Goal: Task Accomplishment & Management: Manage account settings

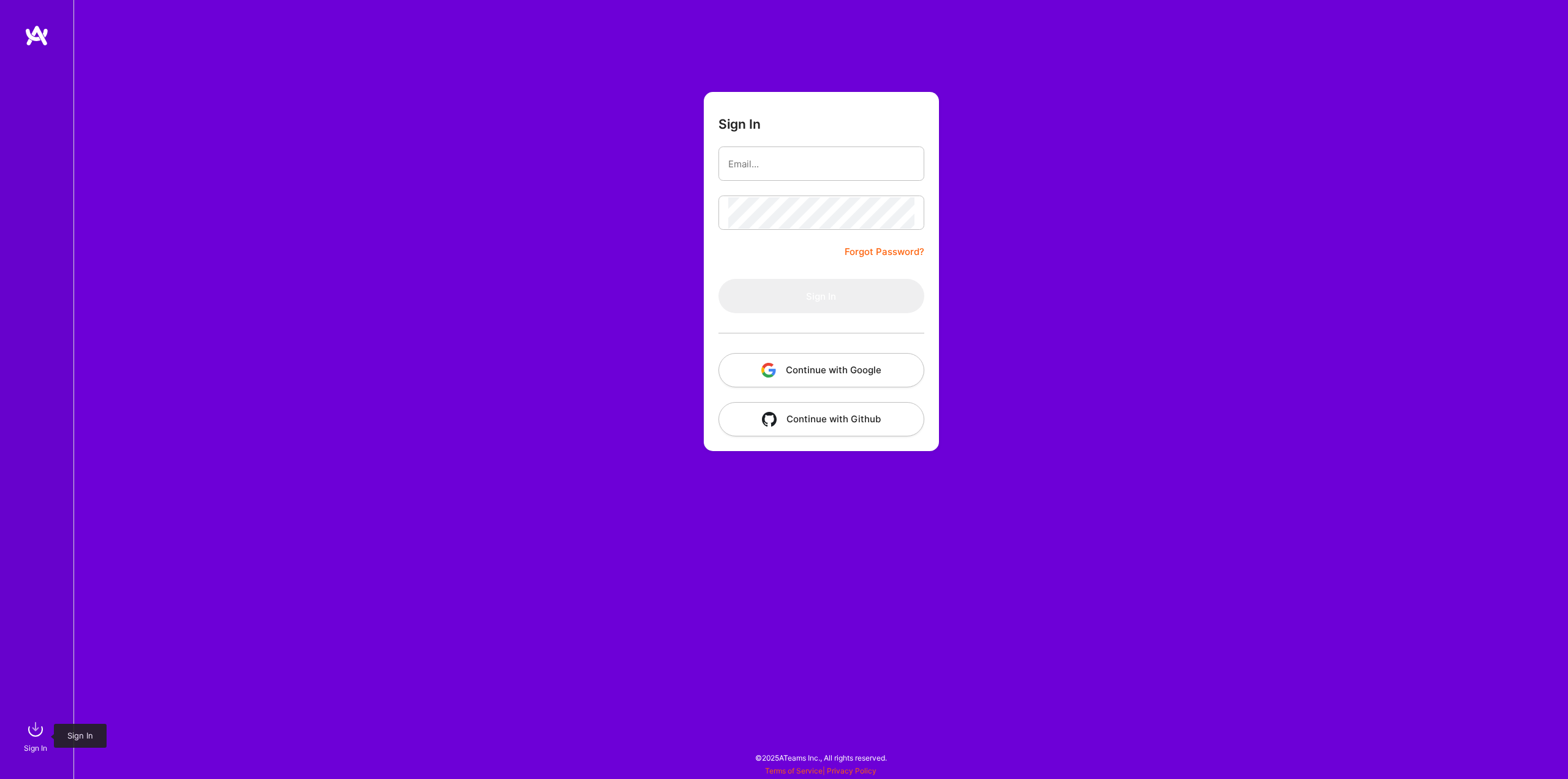
click at [42, 726] on img at bounding box center [36, 730] width 25 height 25
click at [820, 361] on button "Continue with Google" at bounding box center [822, 370] width 206 height 34
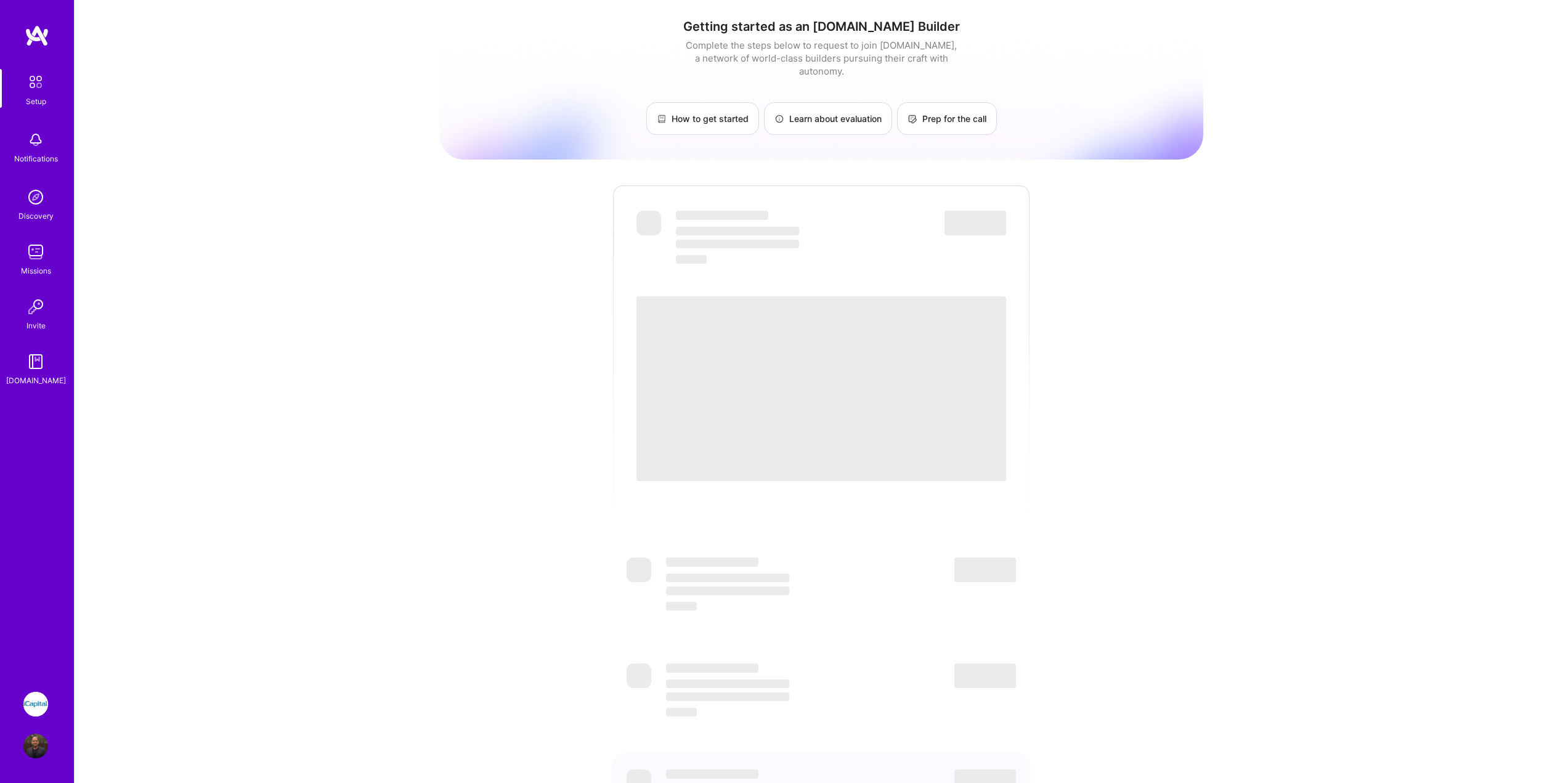
click at [41, 706] on img at bounding box center [36, 704] width 25 height 25
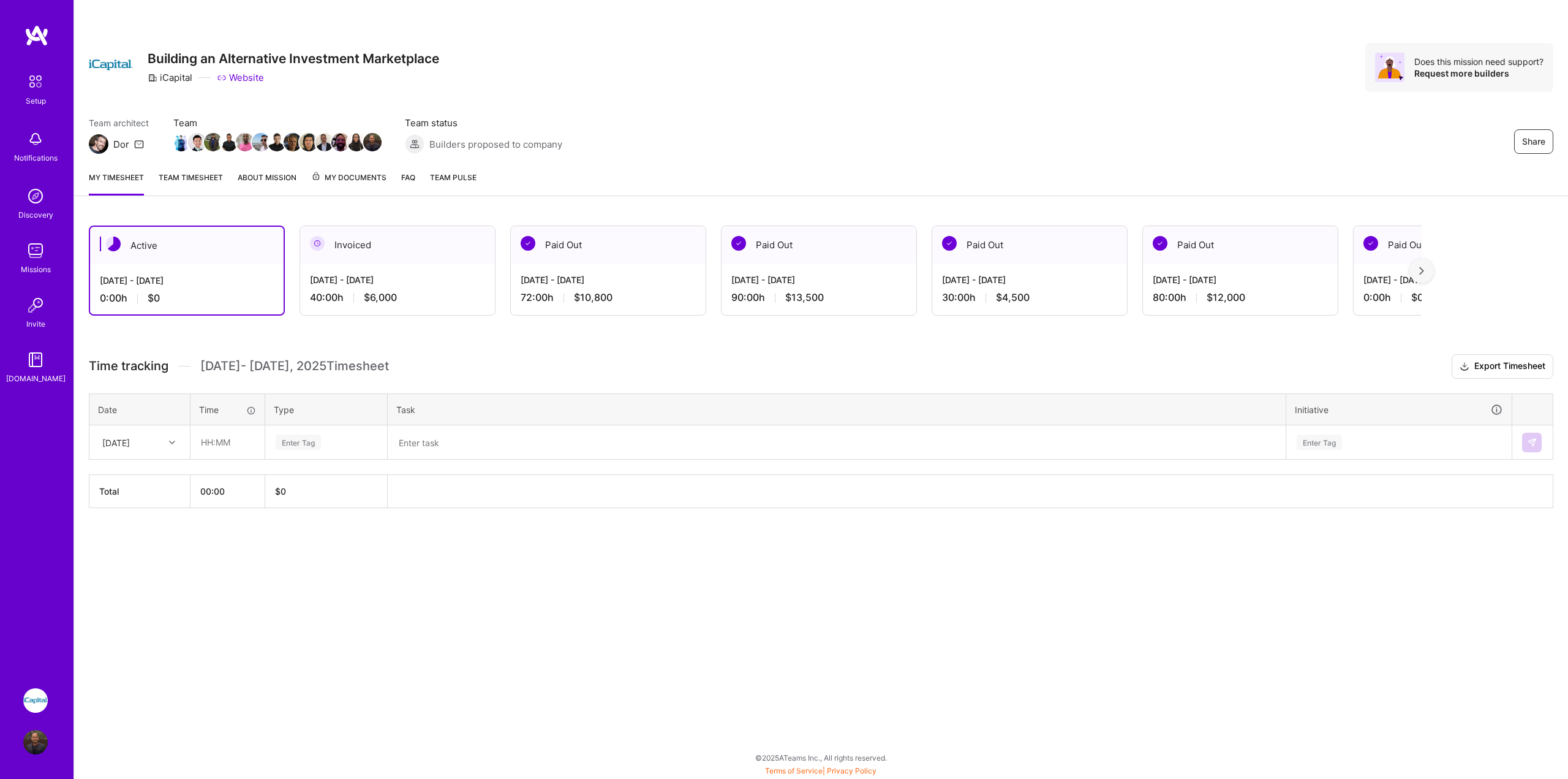
click at [274, 180] on link "About Mission" at bounding box center [267, 183] width 59 height 25
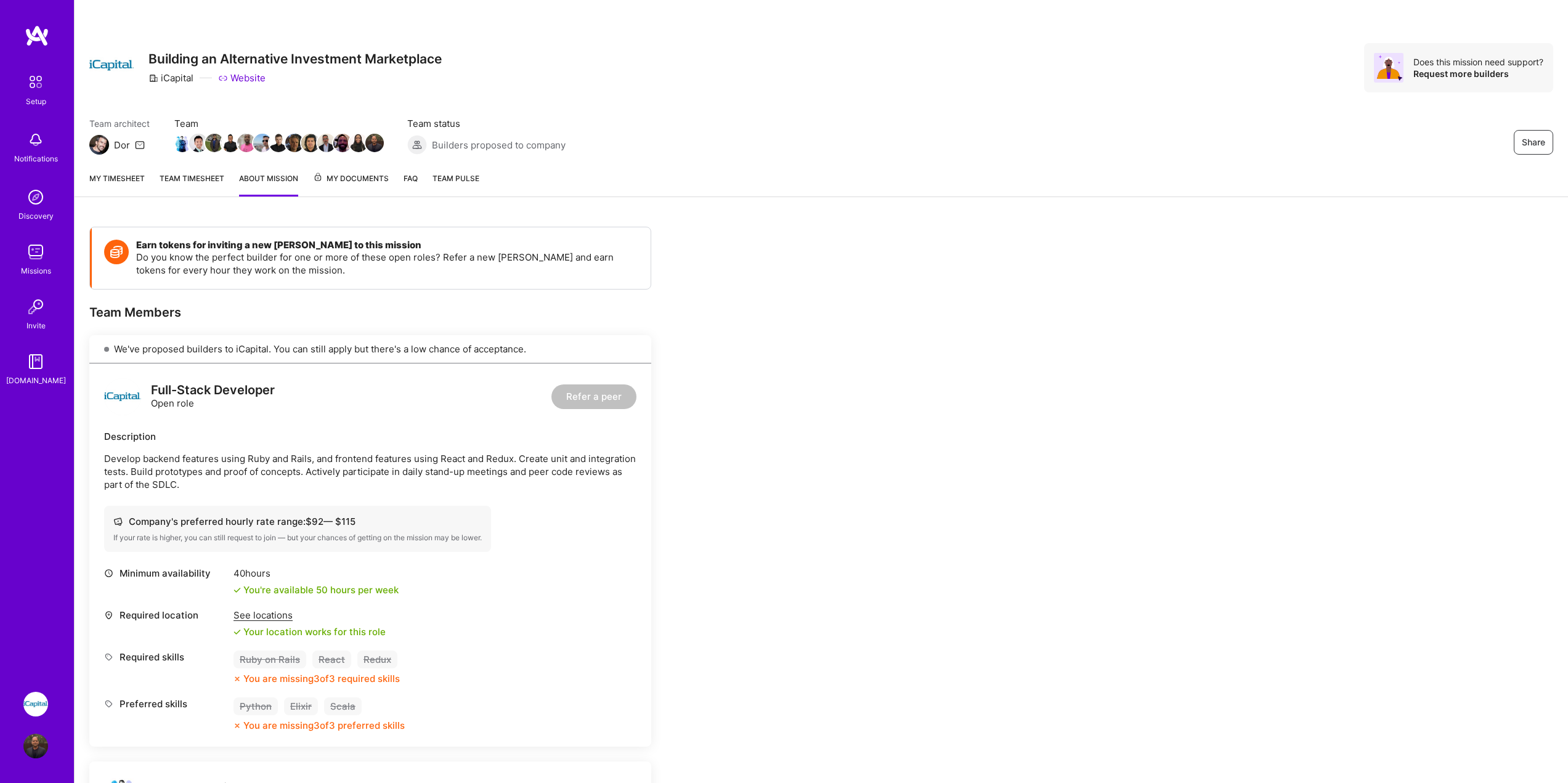
click at [136, 173] on link "My timesheet" at bounding box center [117, 184] width 55 height 25
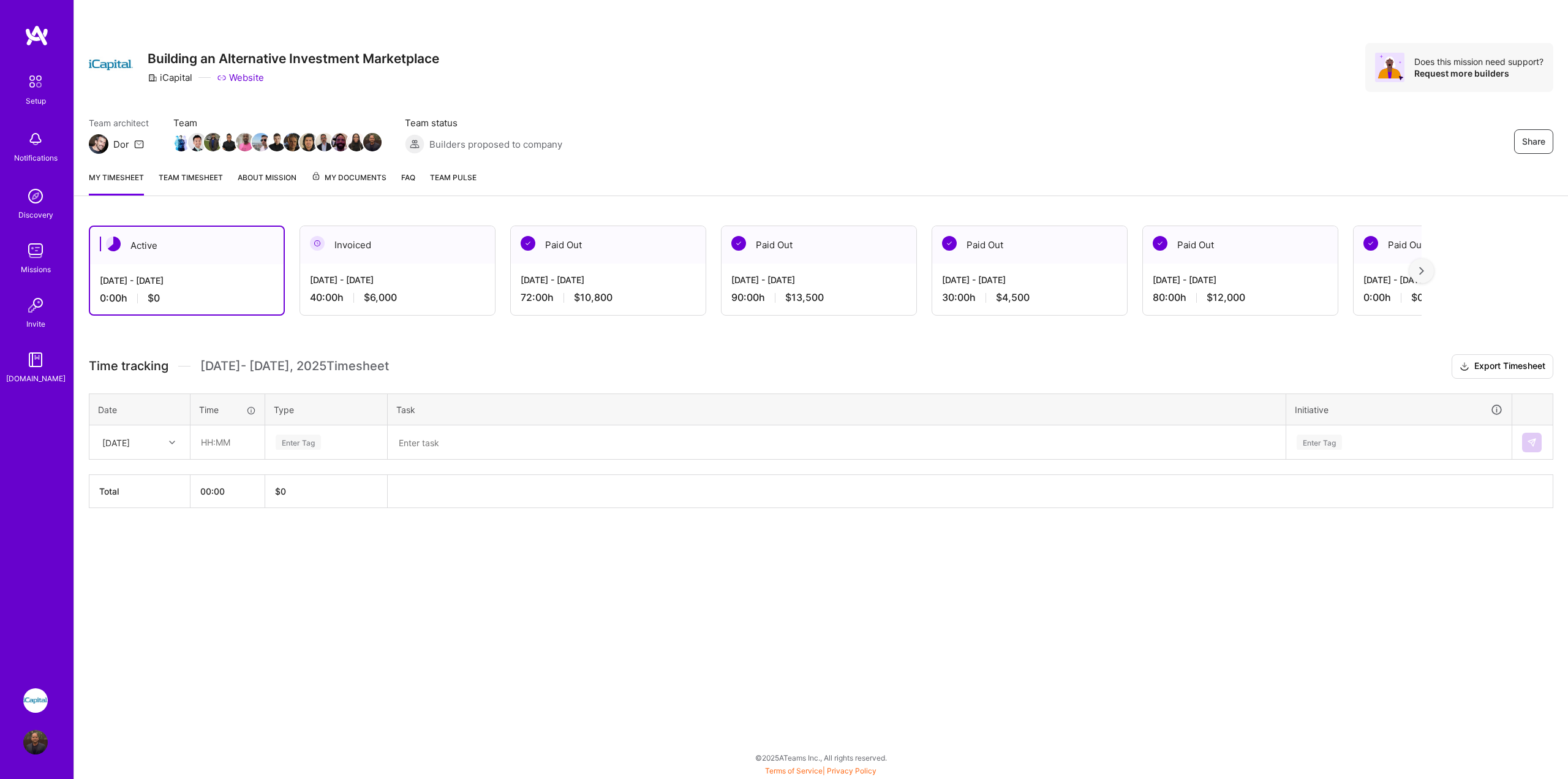
drag, startPoint x: 42, startPoint y: 702, endPoint x: 23, endPoint y: 596, distance: 107.7
click at [23, 596] on div "Setup Notifications Discovery Missions Invite [DOMAIN_NAME]" at bounding box center [36, 348] width 73 height 646
click at [43, 88] on img at bounding box center [35, 81] width 25 height 25
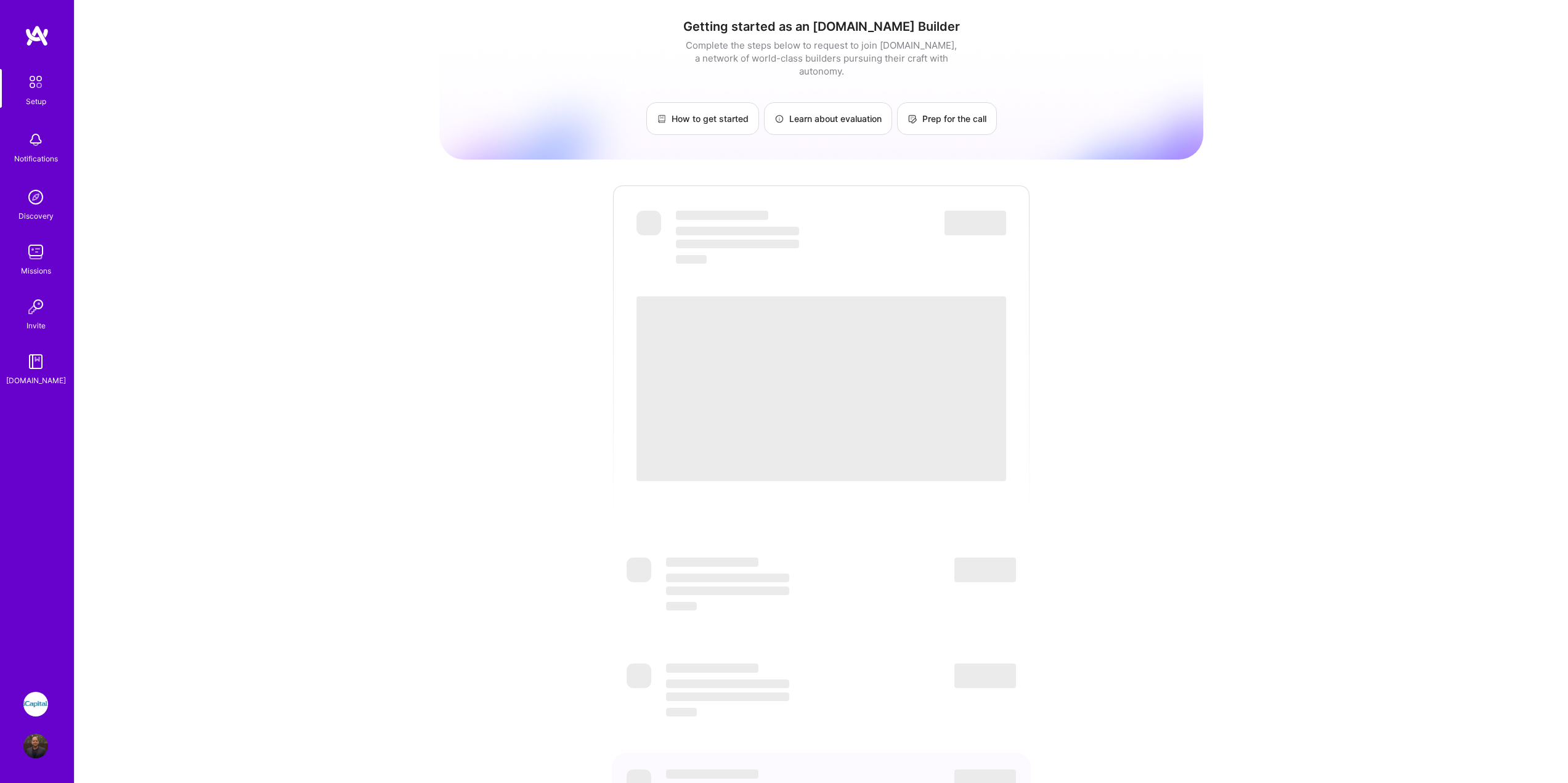
click at [31, 251] on img at bounding box center [36, 252] width 25 height 25
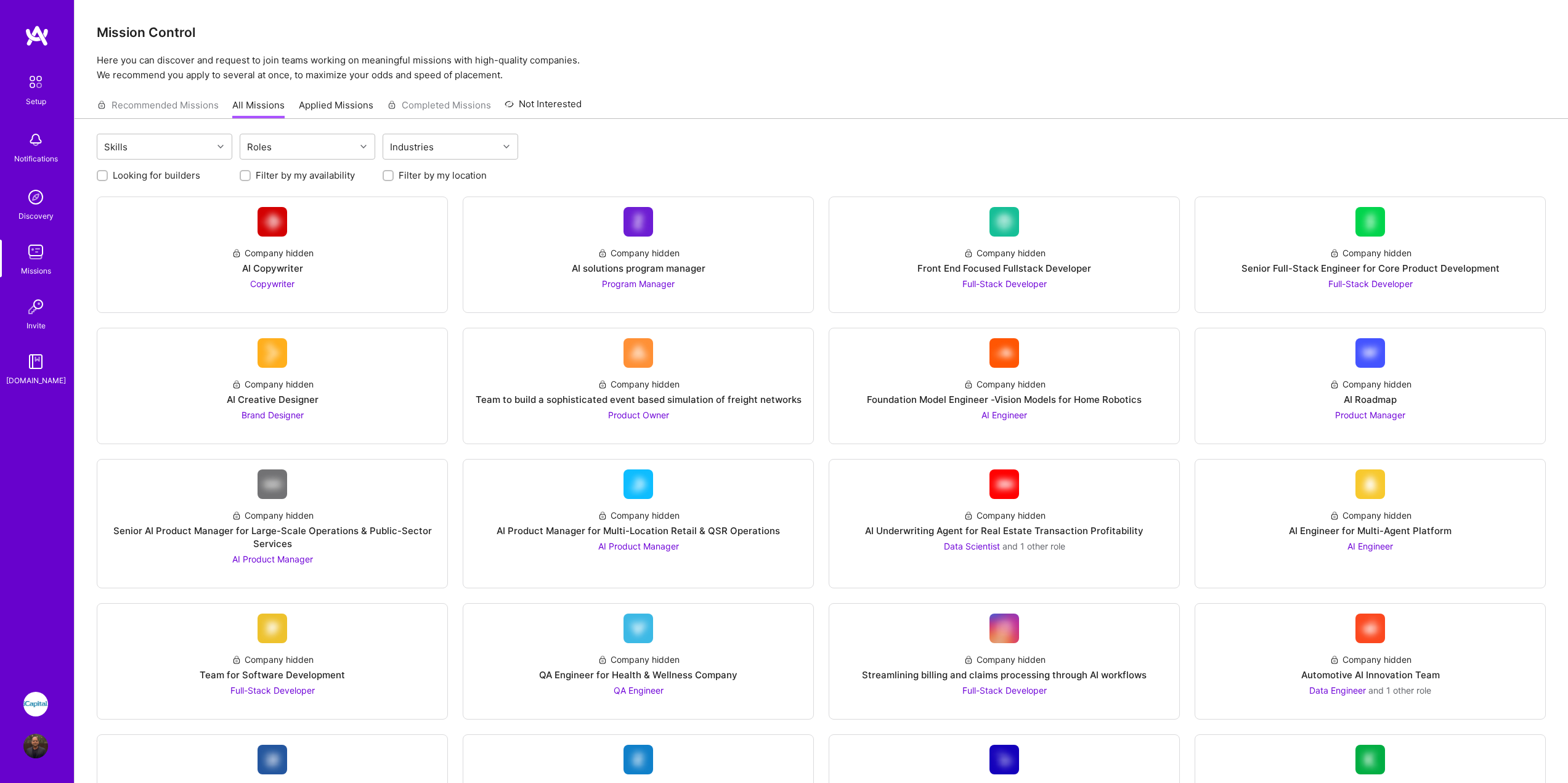
click at [37, 98] on div "Setup" at bounding box center [35, 101] width 20 height 13
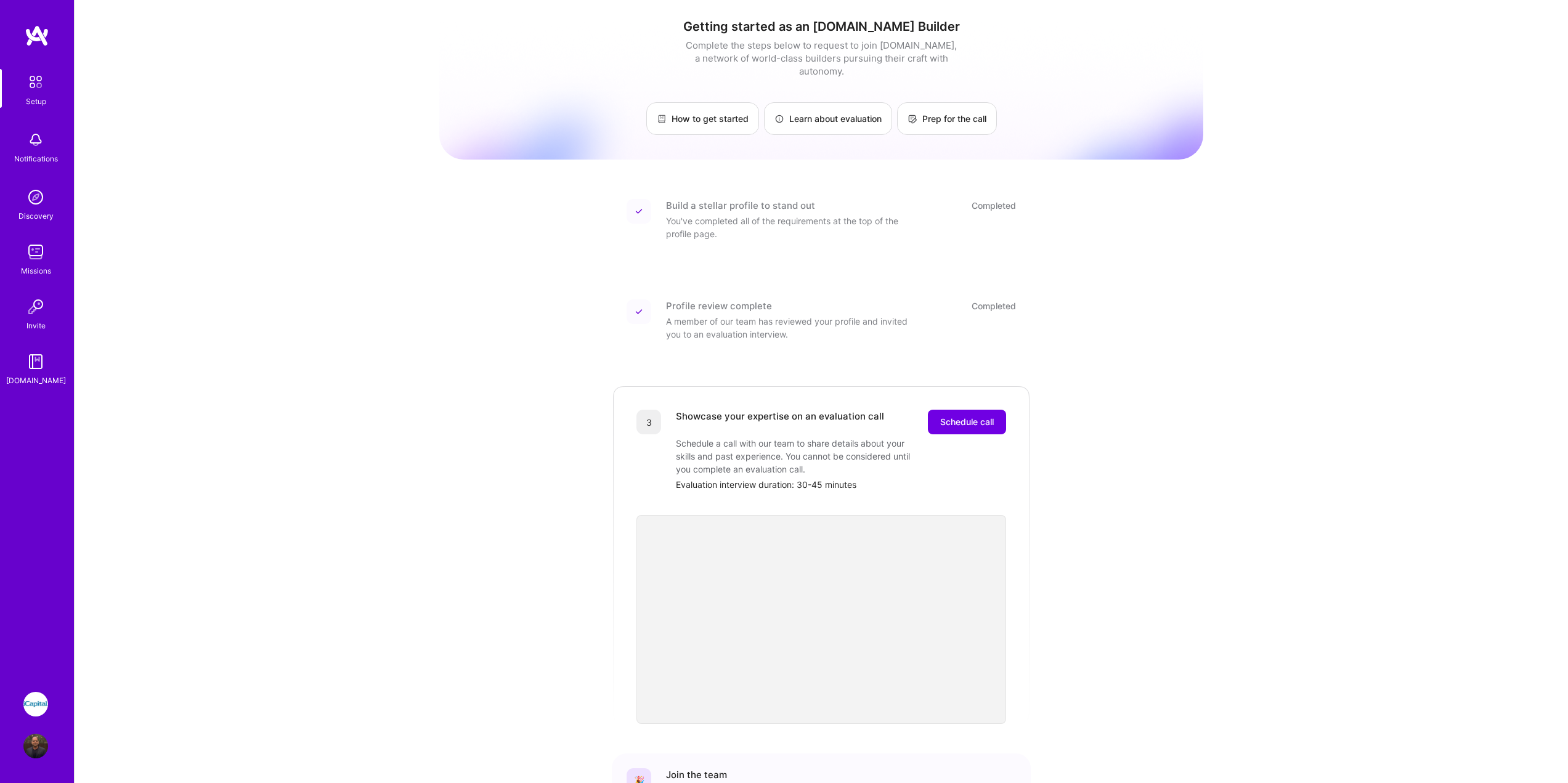
click at [36, 708] on img at bounding box center [36, 704] width 25 height 25
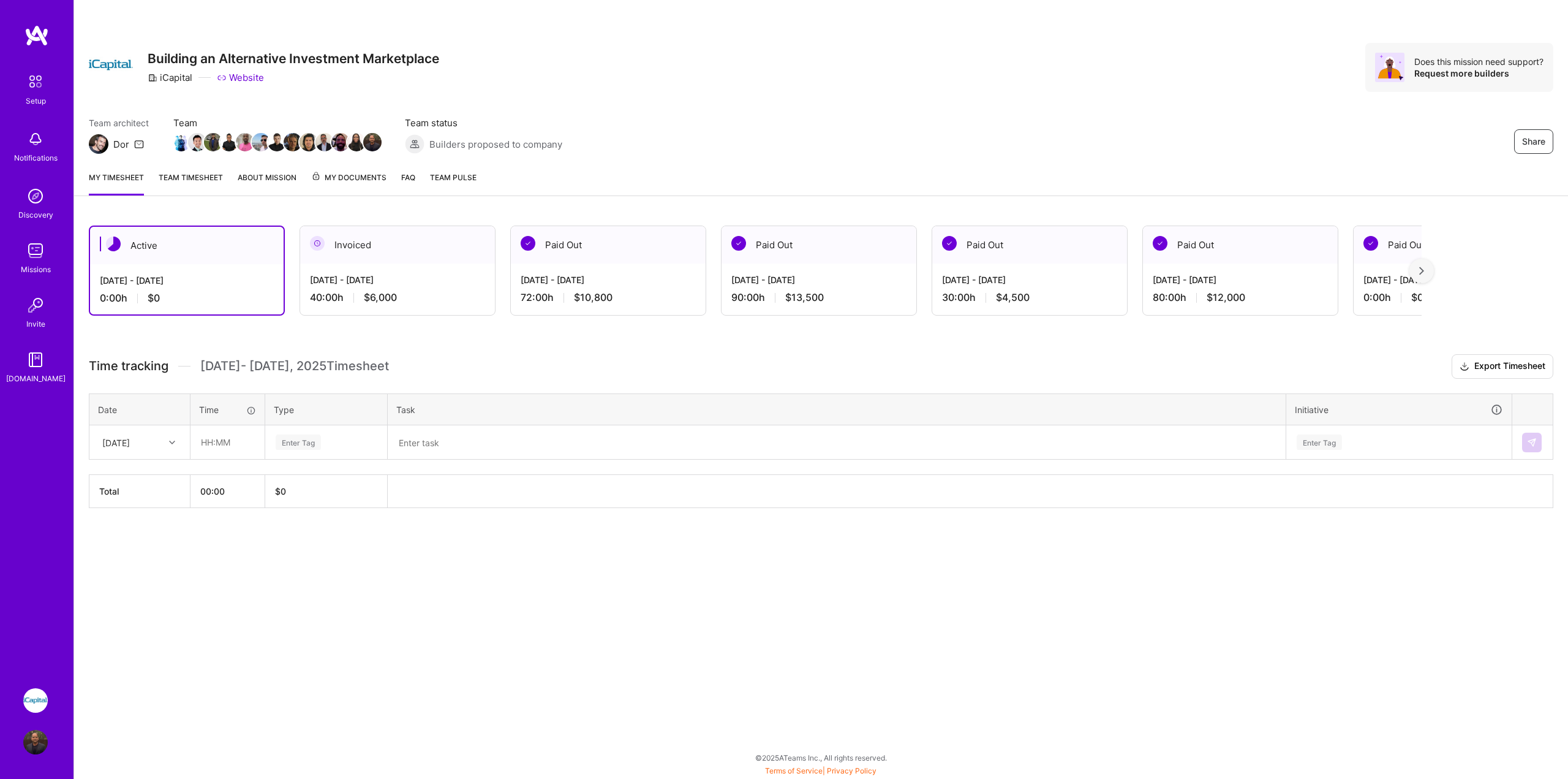
click at [33, 752] on img at bounding box center [36, 743] width 25 height 25
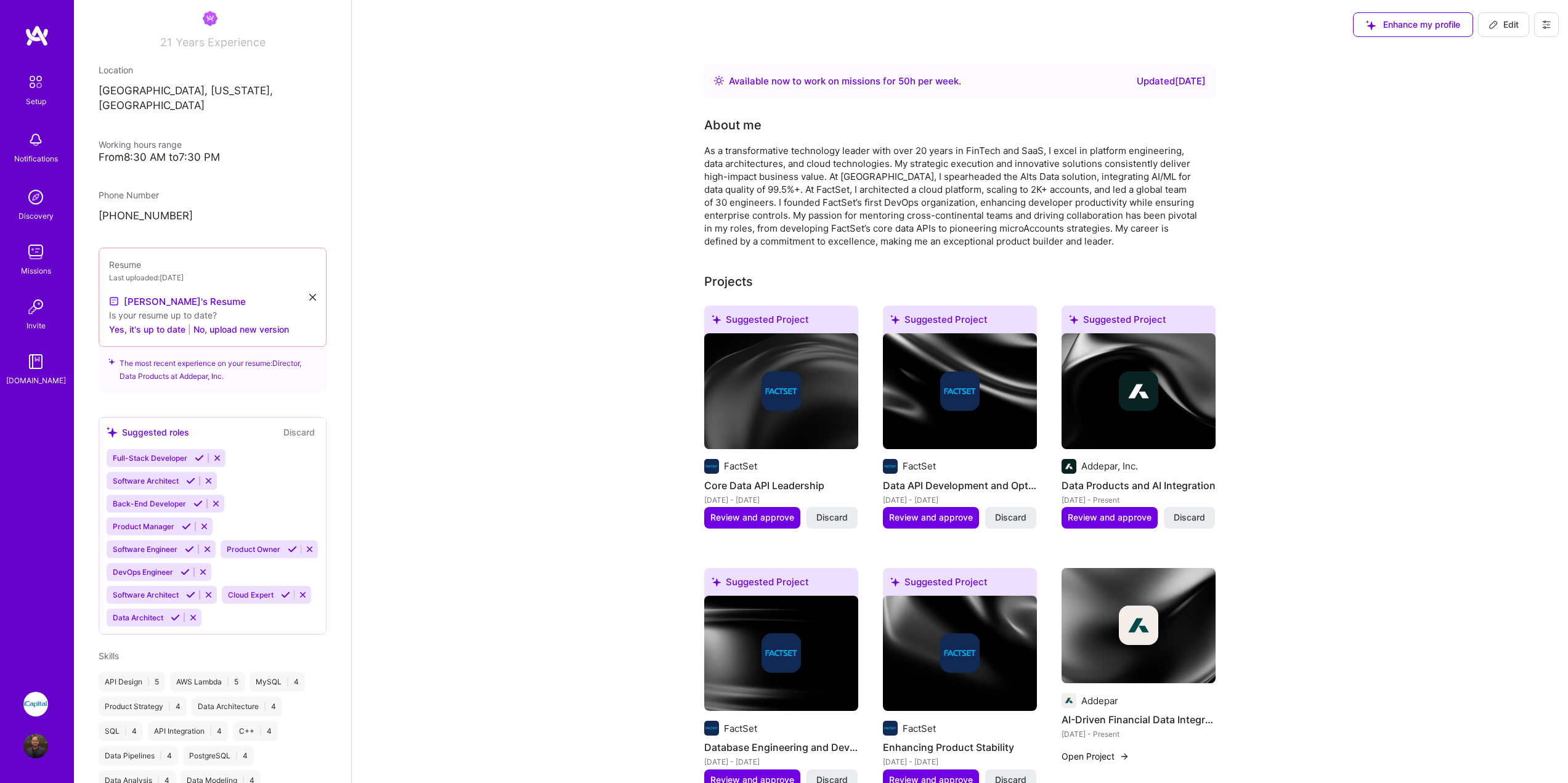
scroll to position [246, 0]
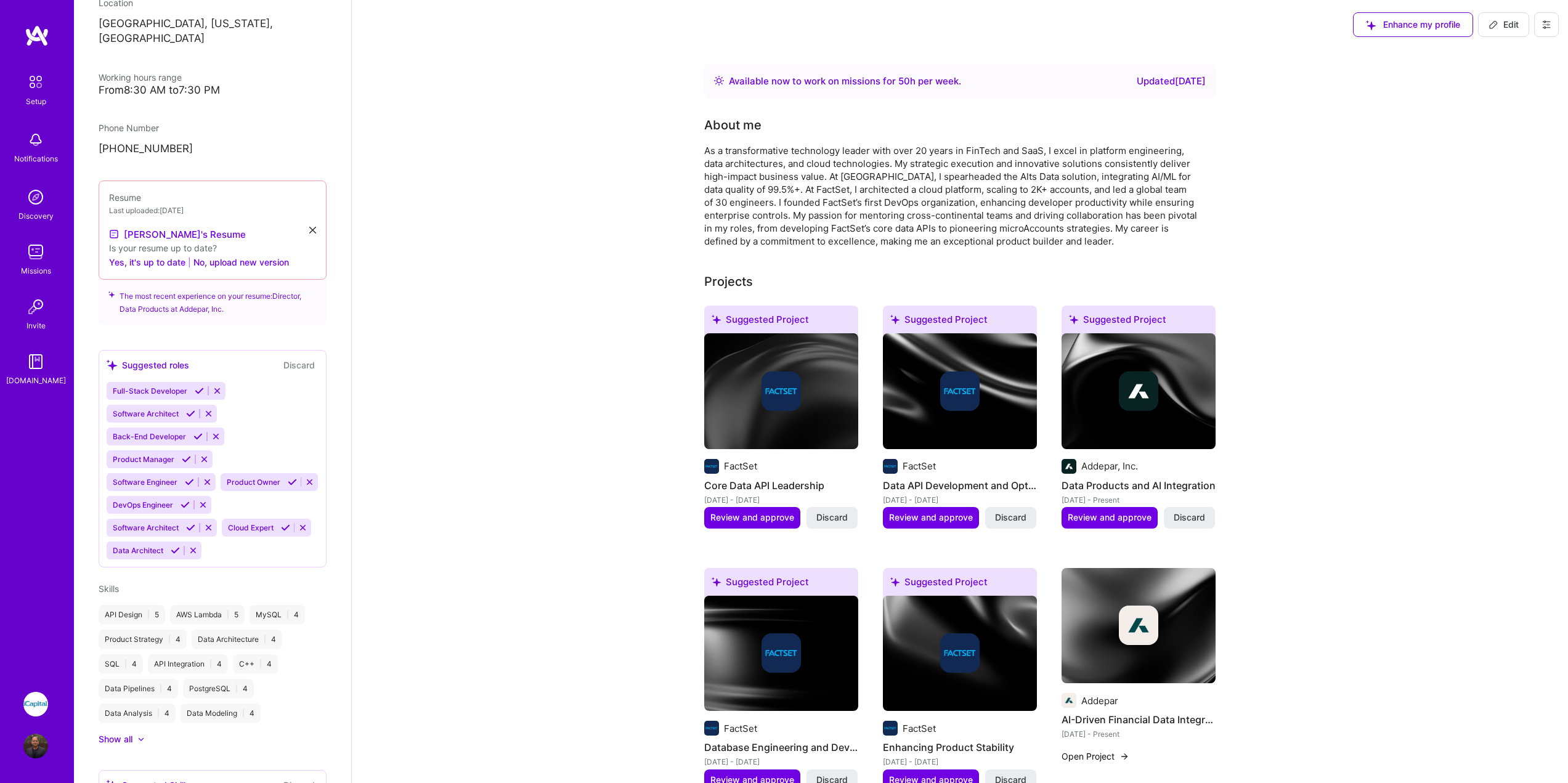
click at [913, 73] on div "Available now to work on missions for 50 h per week . Updated [DATE]" at bounding box center [960, 81] width 512 height 35
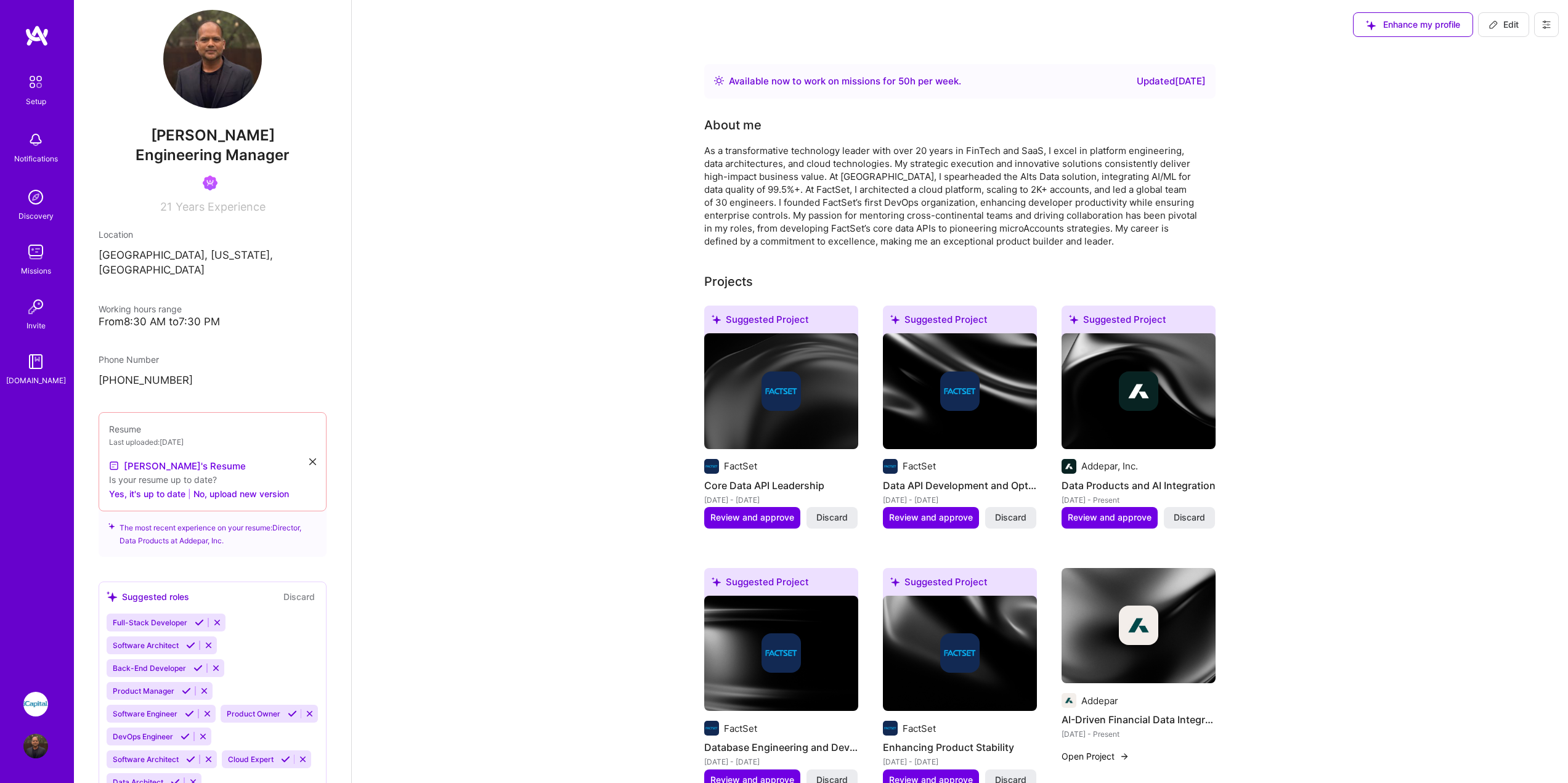
scroll to position [0, 0]
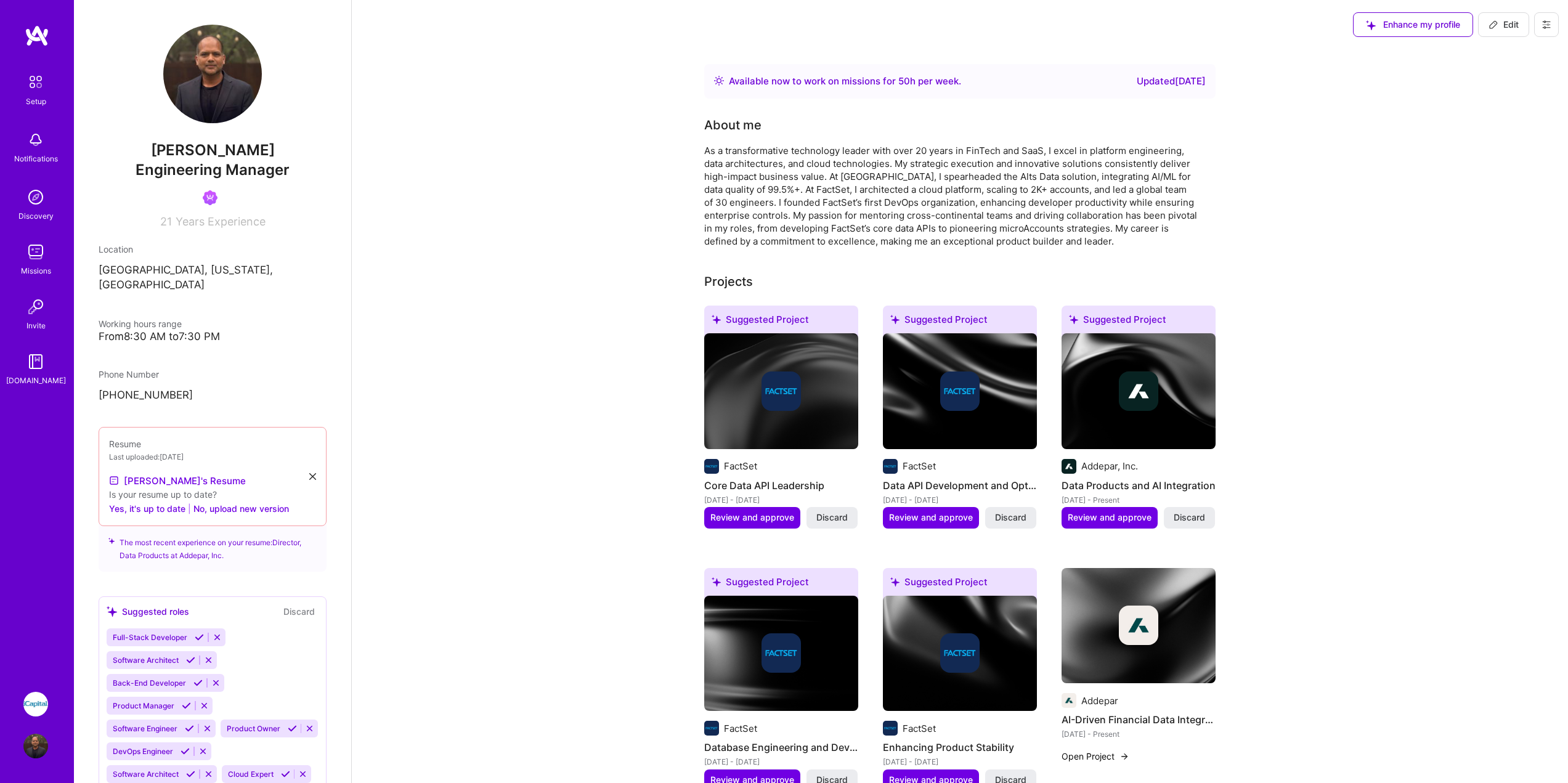
click at [1501, 23] on span "Edit" at bounding box center [1504, 25] width 30 height 12
select select "US"
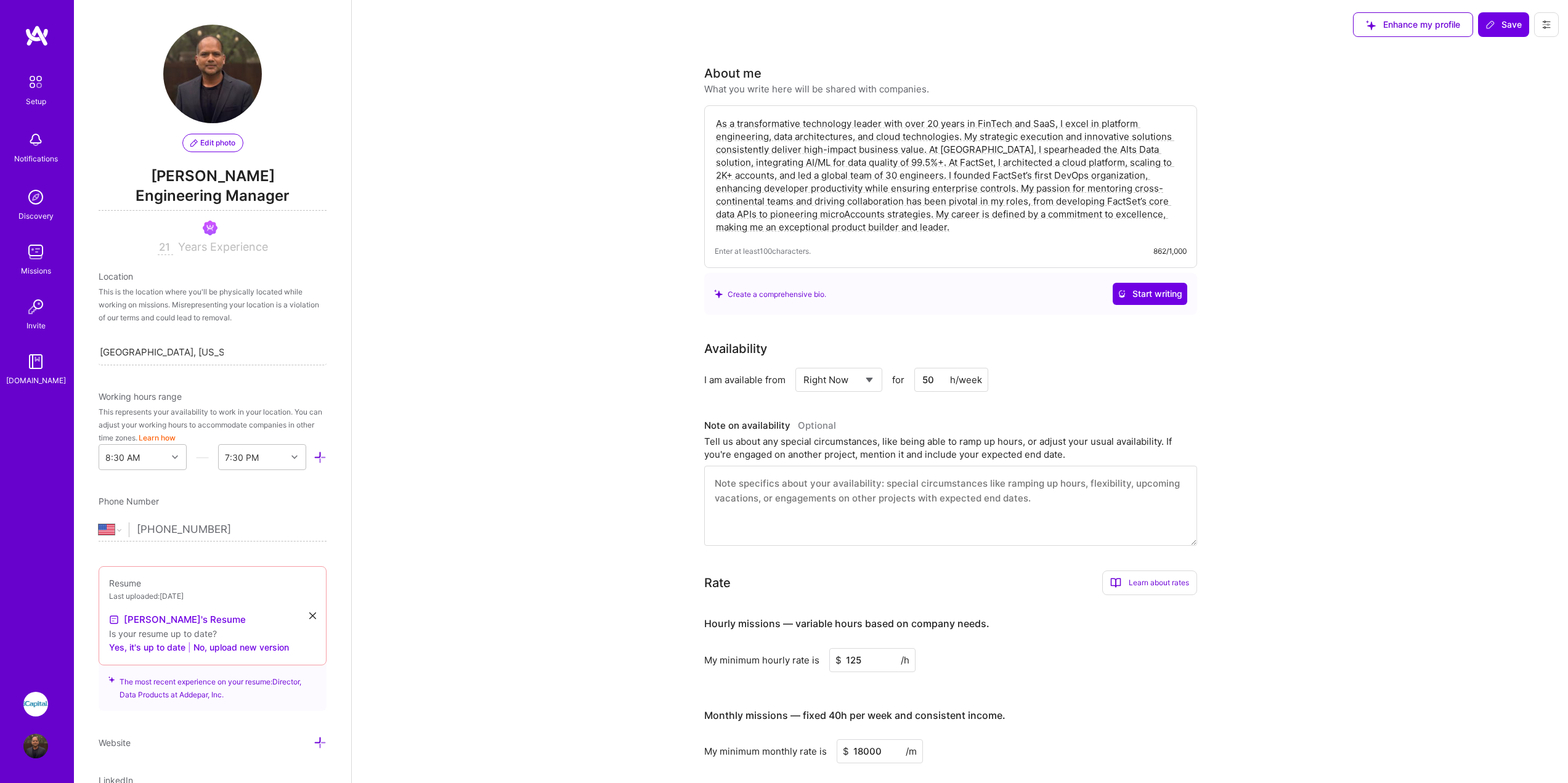
scroll to position [439, 0]
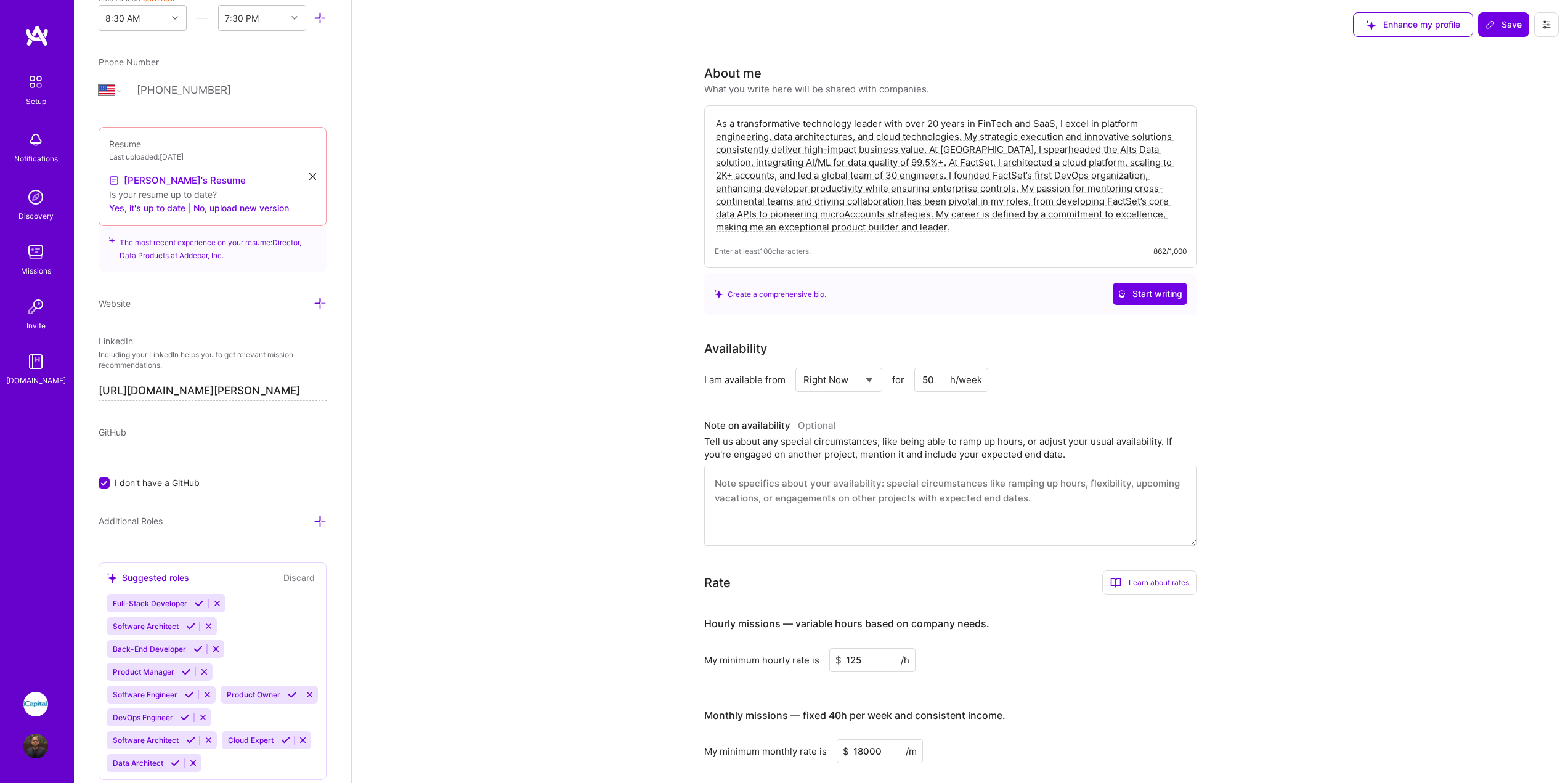
click at [853, 383] on select "Select... Right Now Future Date Not Available" at bounding box center [839, 380] width 71 height 32
select select "Not Available"
click at [804, 364] on select "Select... Right Now Future Date Not Available" at bounding box center [839, 380] width 71 height 32
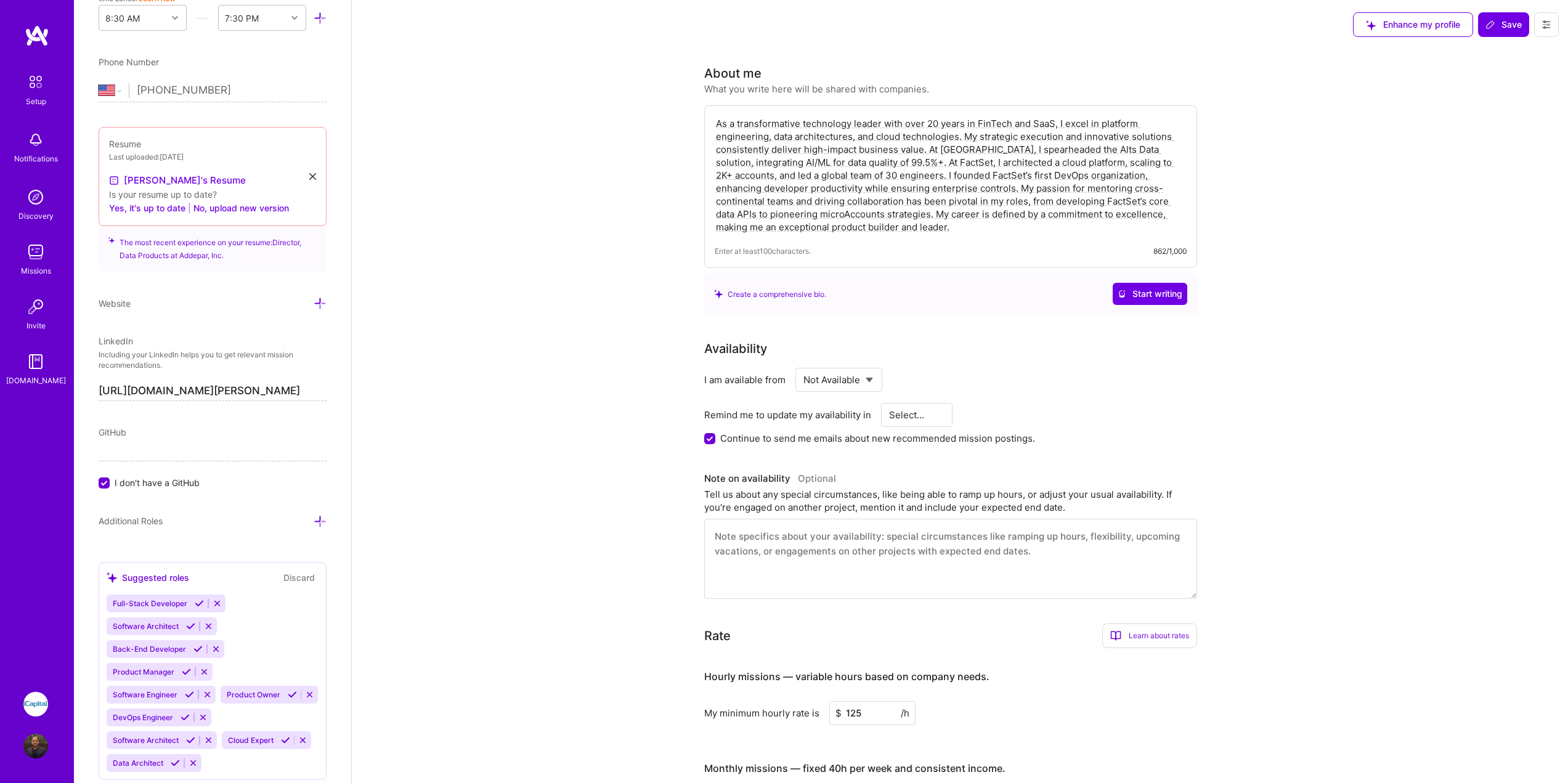
click at [706, 438] on input "Continue to send me emails about new recommended mission postings." at bounding box center [711, 439] width 11 height 11
checkbox input "false"
click at [1504, 25] on span "Save" at bounding box center [1503, 25] width 37 height 12
select select "1 Month"
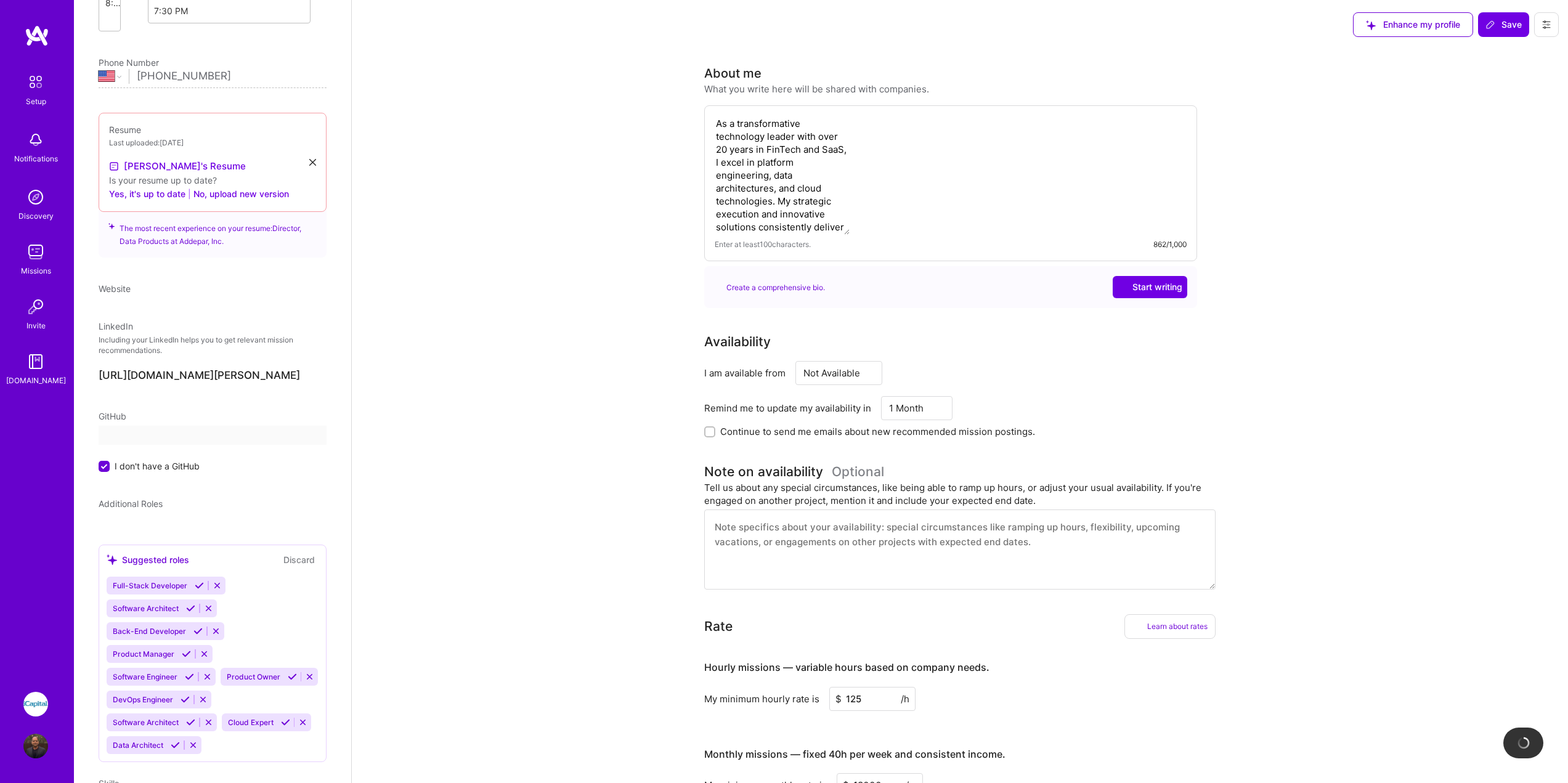
scroll to position [311, 0]
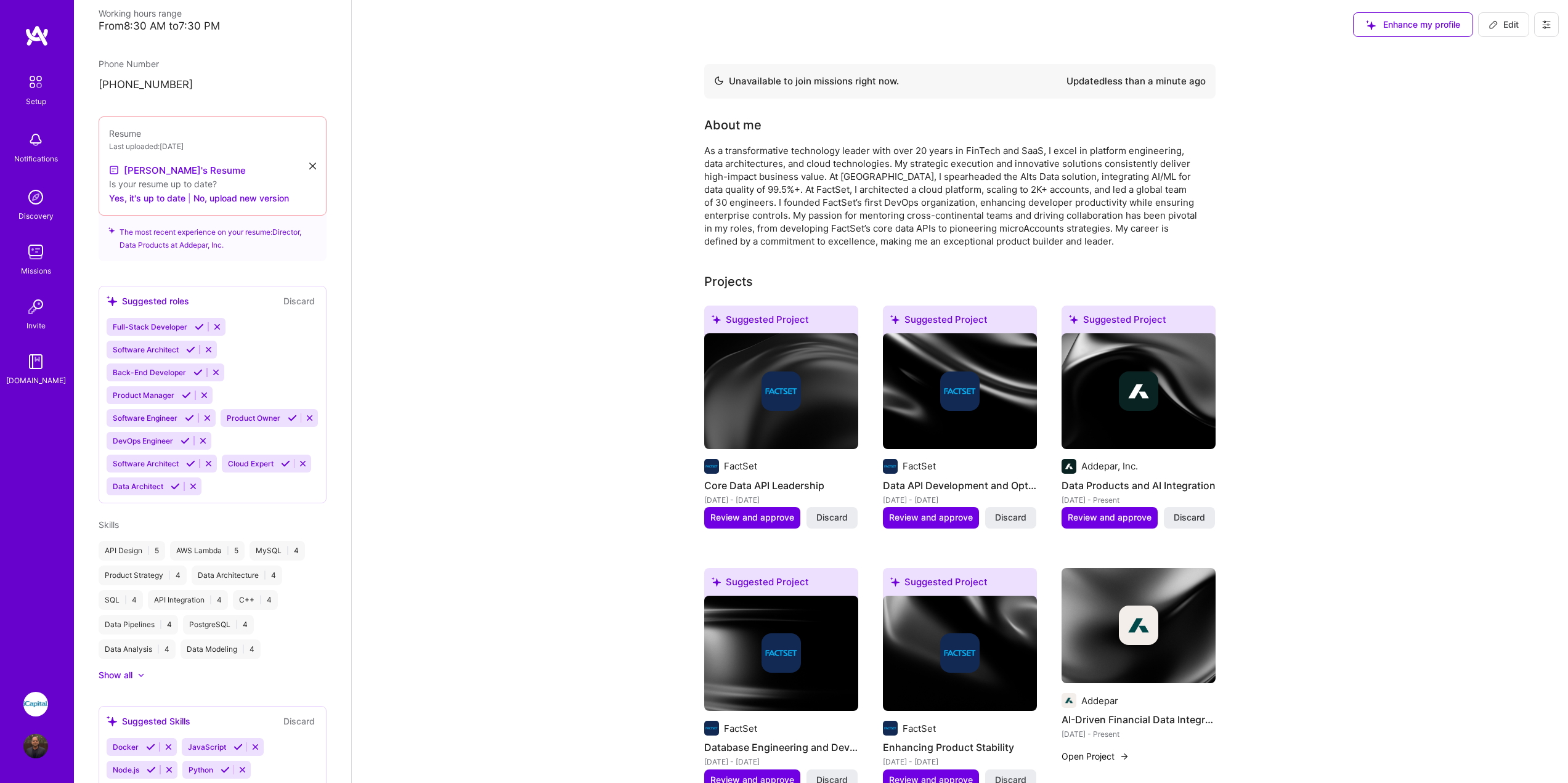
click at [41, 706] on img at bounding box center [36, 704] width 25 height 25
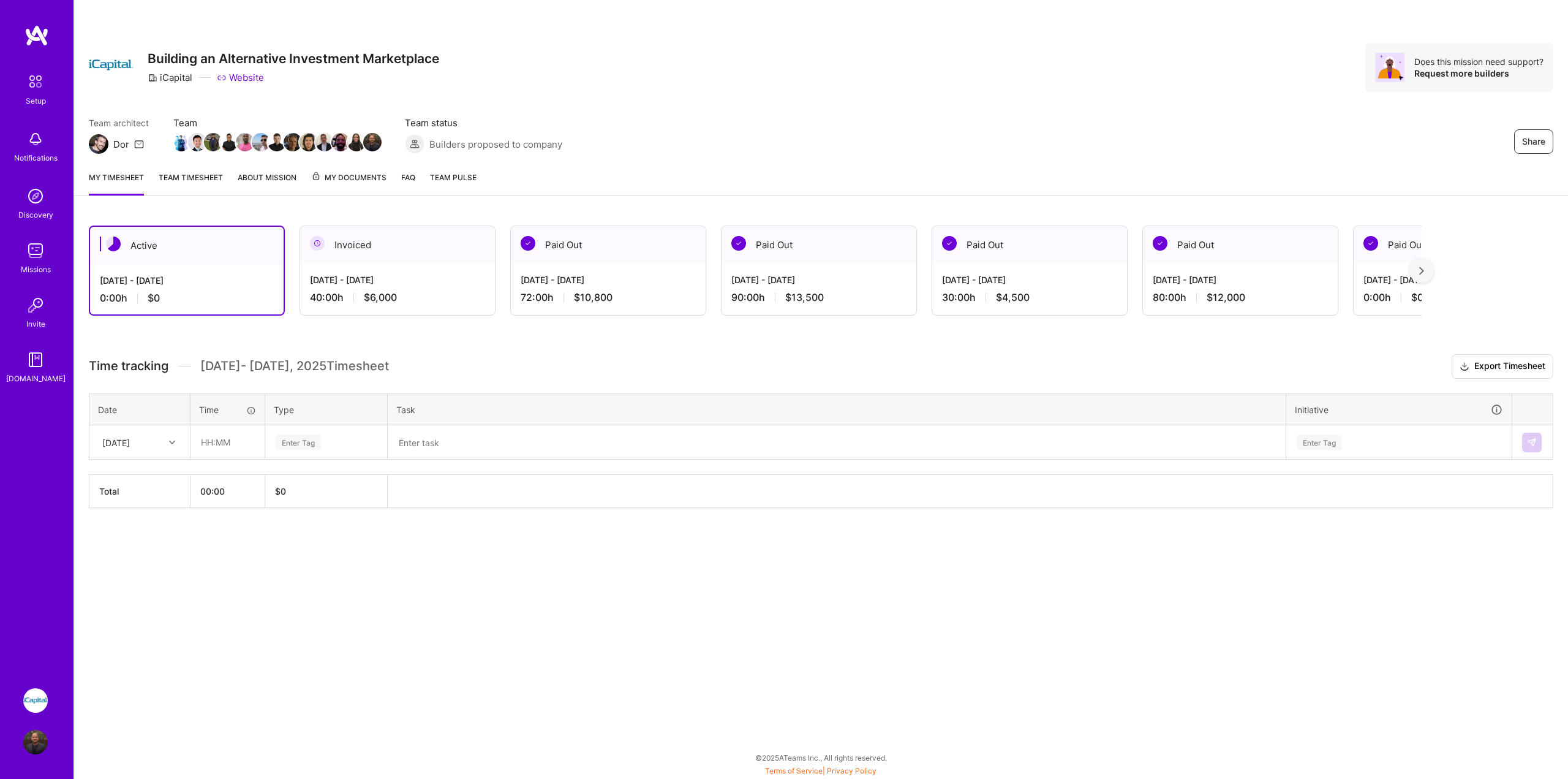
click at [201, 174] on link "Team timesheet" at bounding box center [191, 183] width 65 height 25
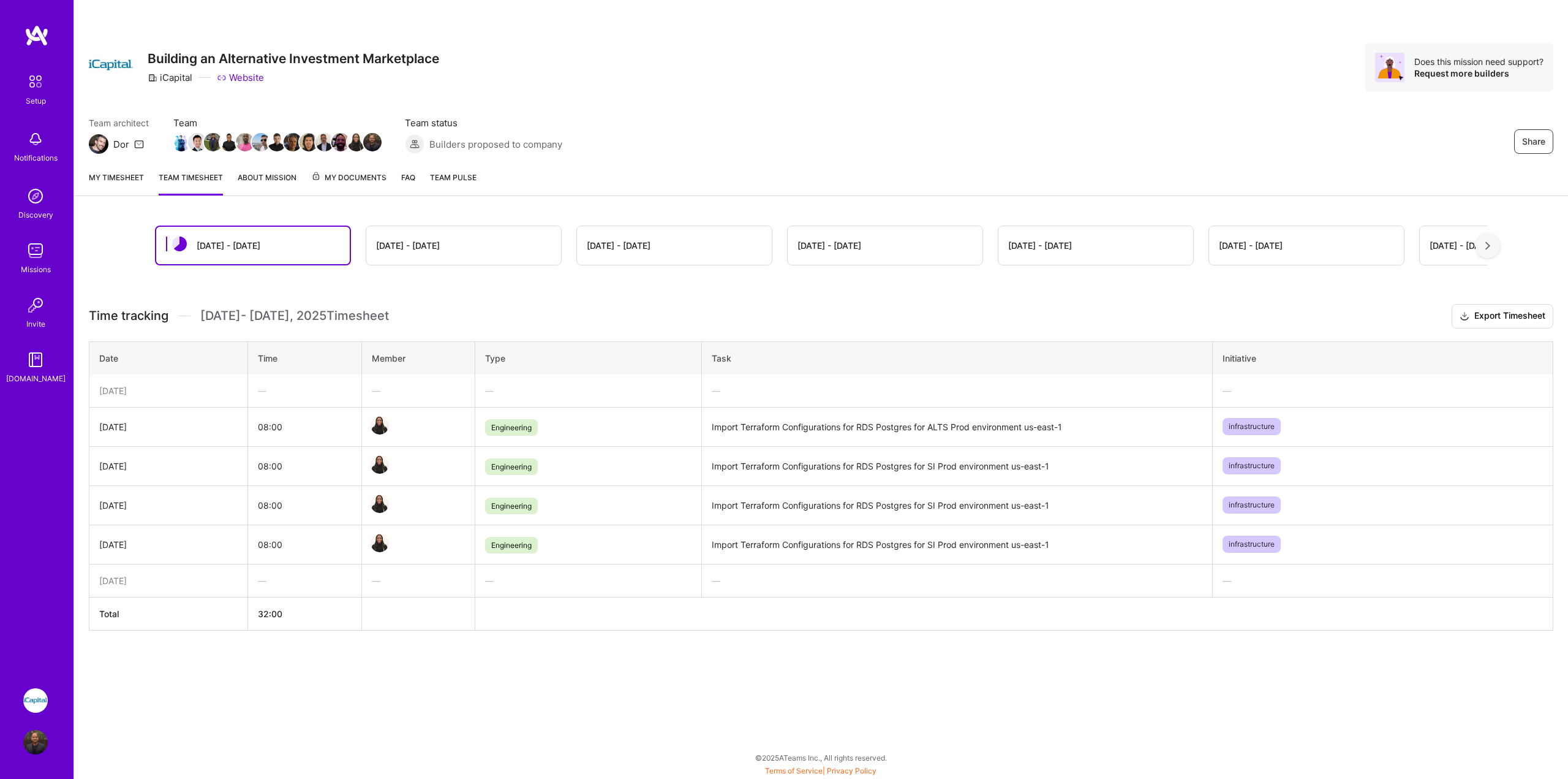
click at [367, 179] on span "My Documents" at bounding box center [349, 178] width 76 height 14
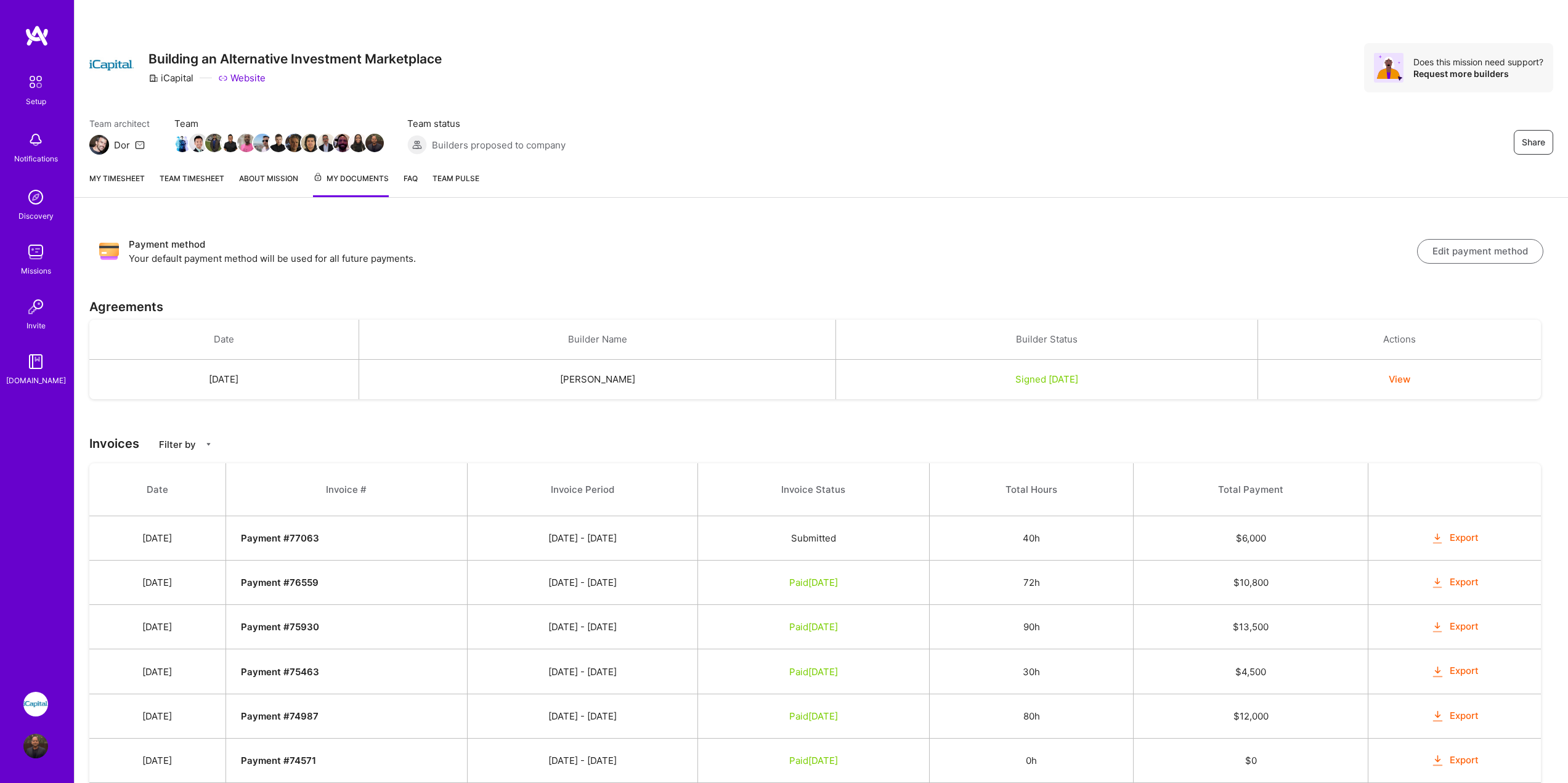
click at [472, 182] on span "Team Pulse" at bounding box center [456, 178] width 47 height 9
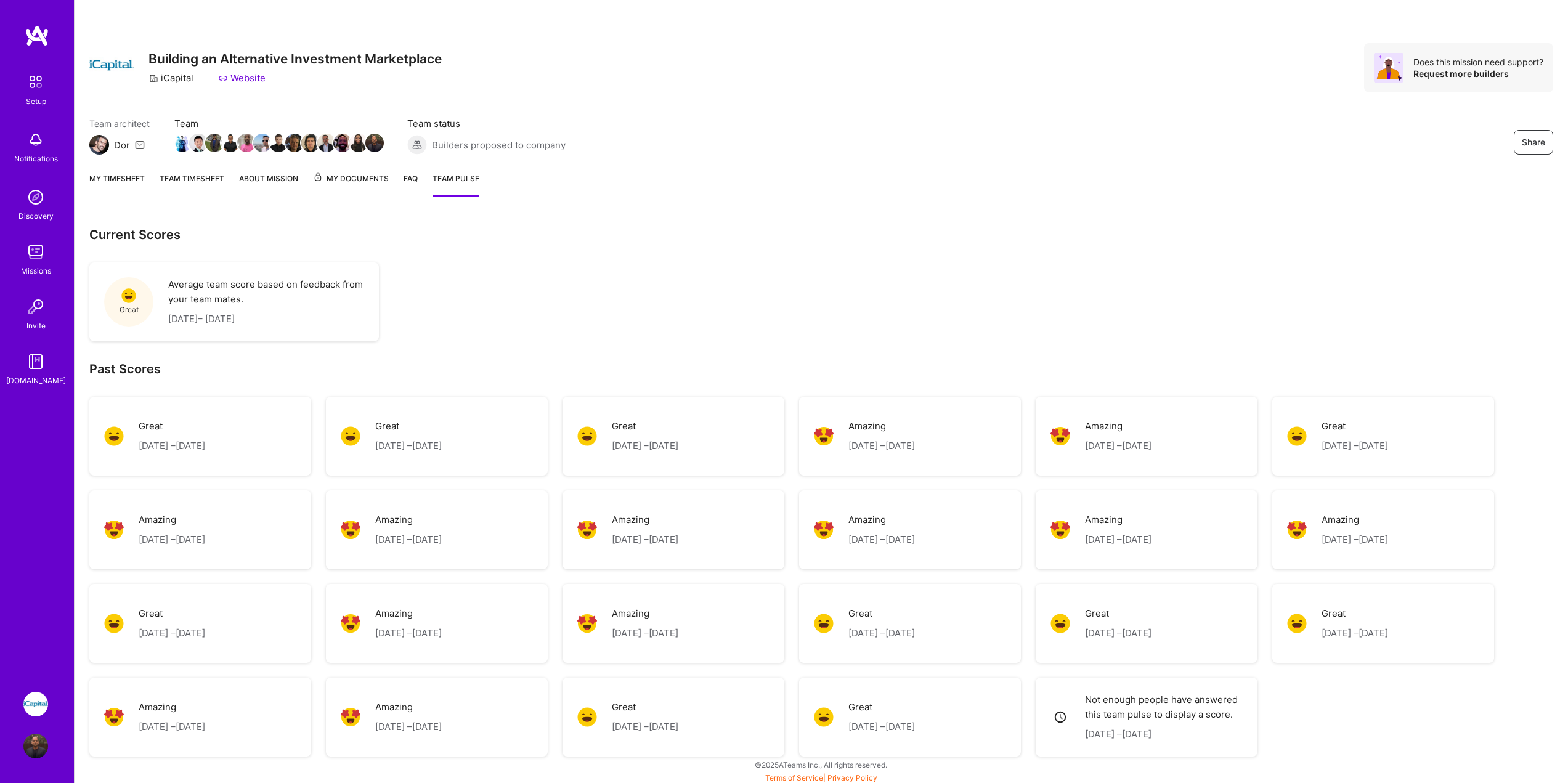
click at [349, 185] on span "My Documents" at bounding box center [351, 179] width 76 height 14
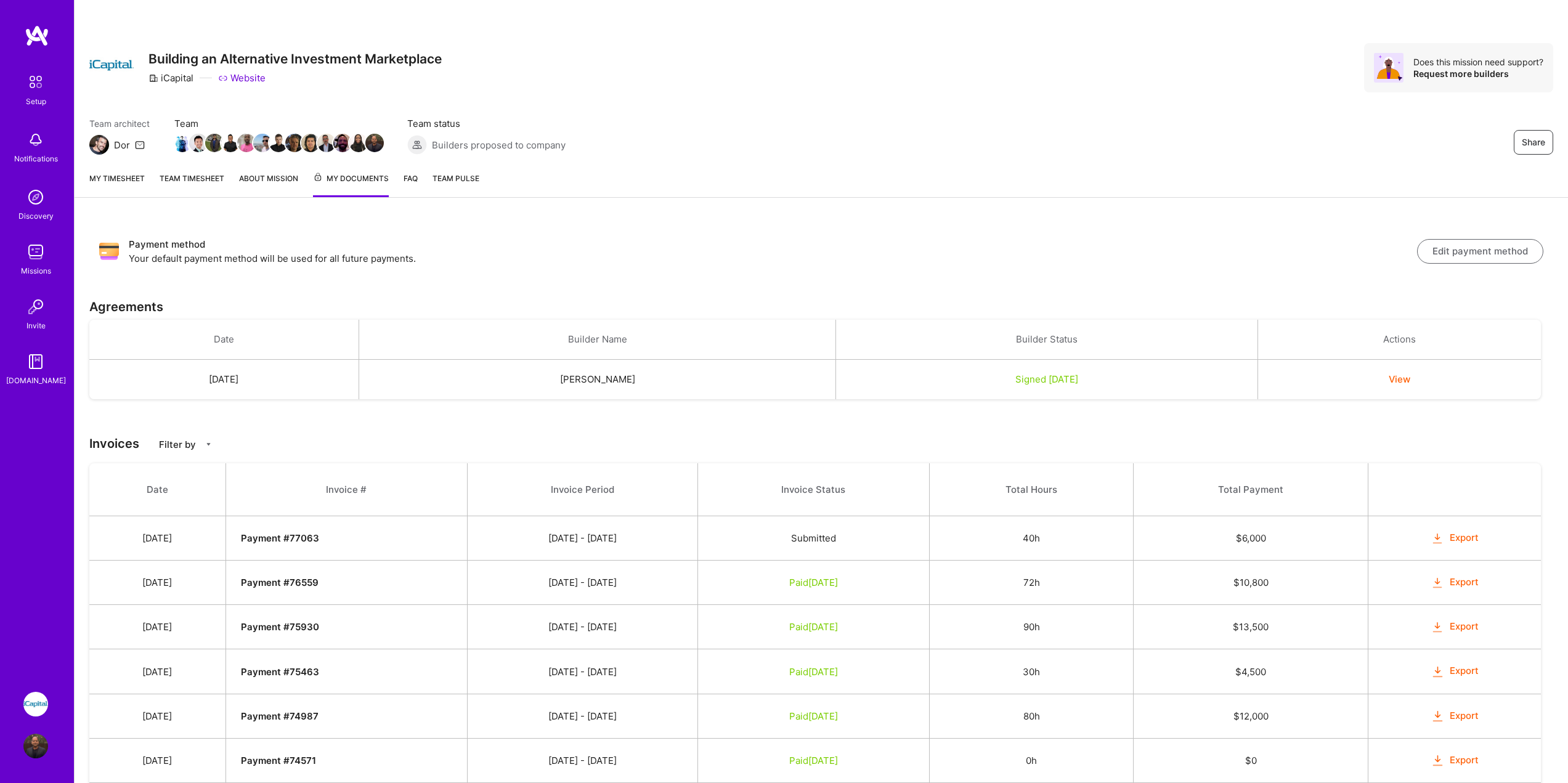
click at [280, 182] on link "About Mission" at bounding box center [269, 184] width 59 height 26
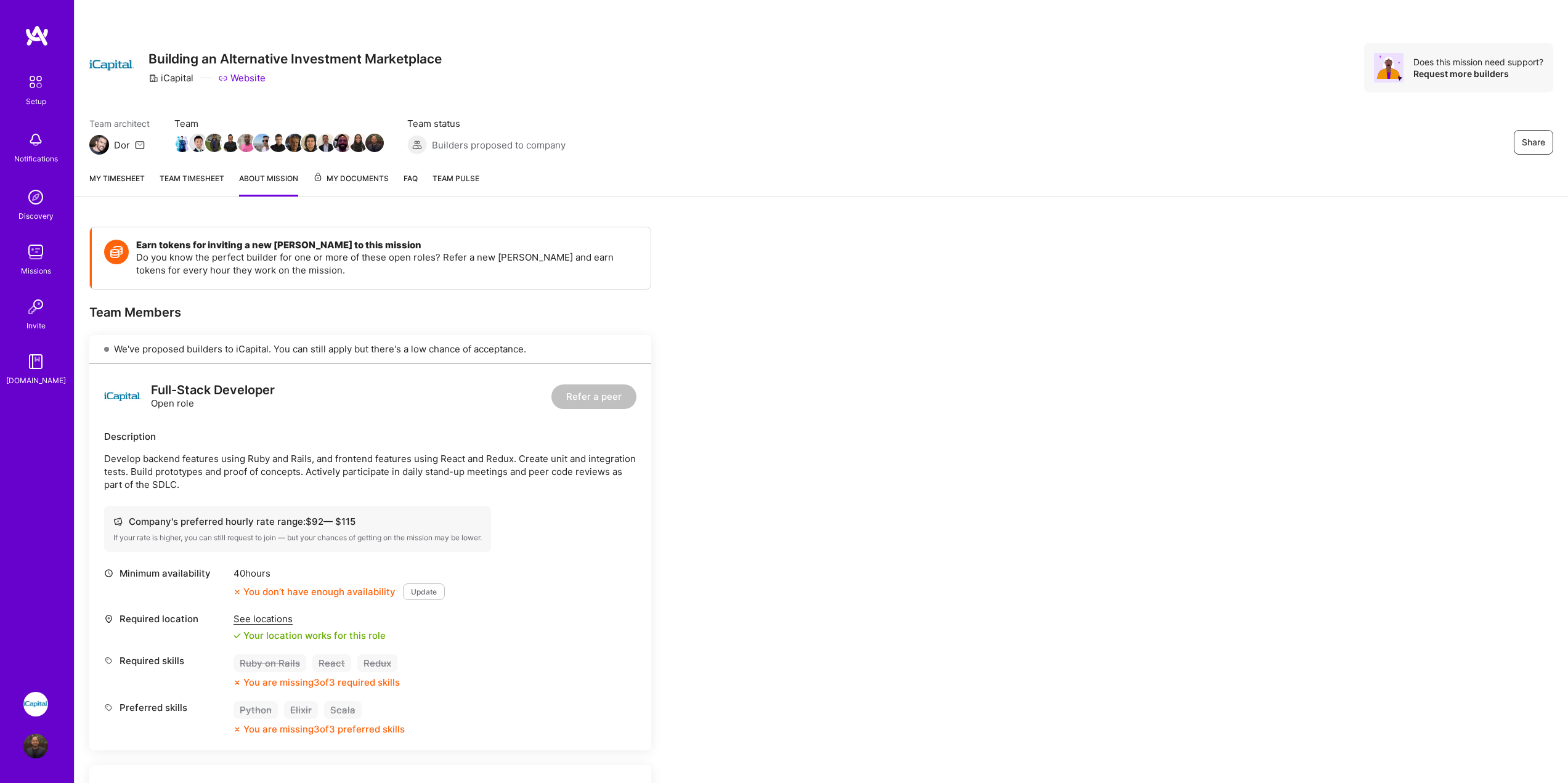
click at [191, 186] on link "Team timesheet" at bounding box center [192, 184] width 65 height 25
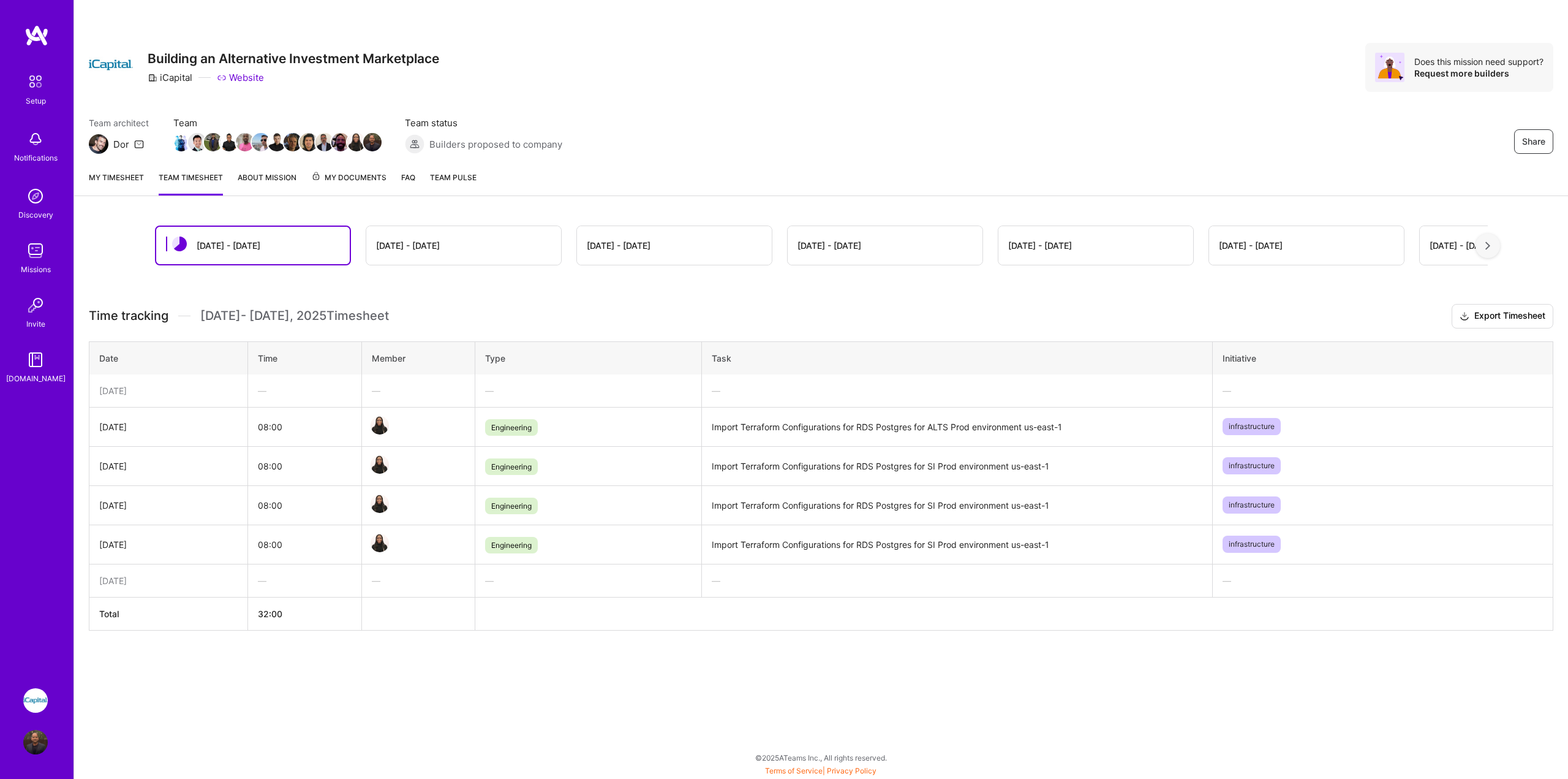
click at [132, 185] on link "My timesheet" at bounding box center [116, 183] width 55 height 25
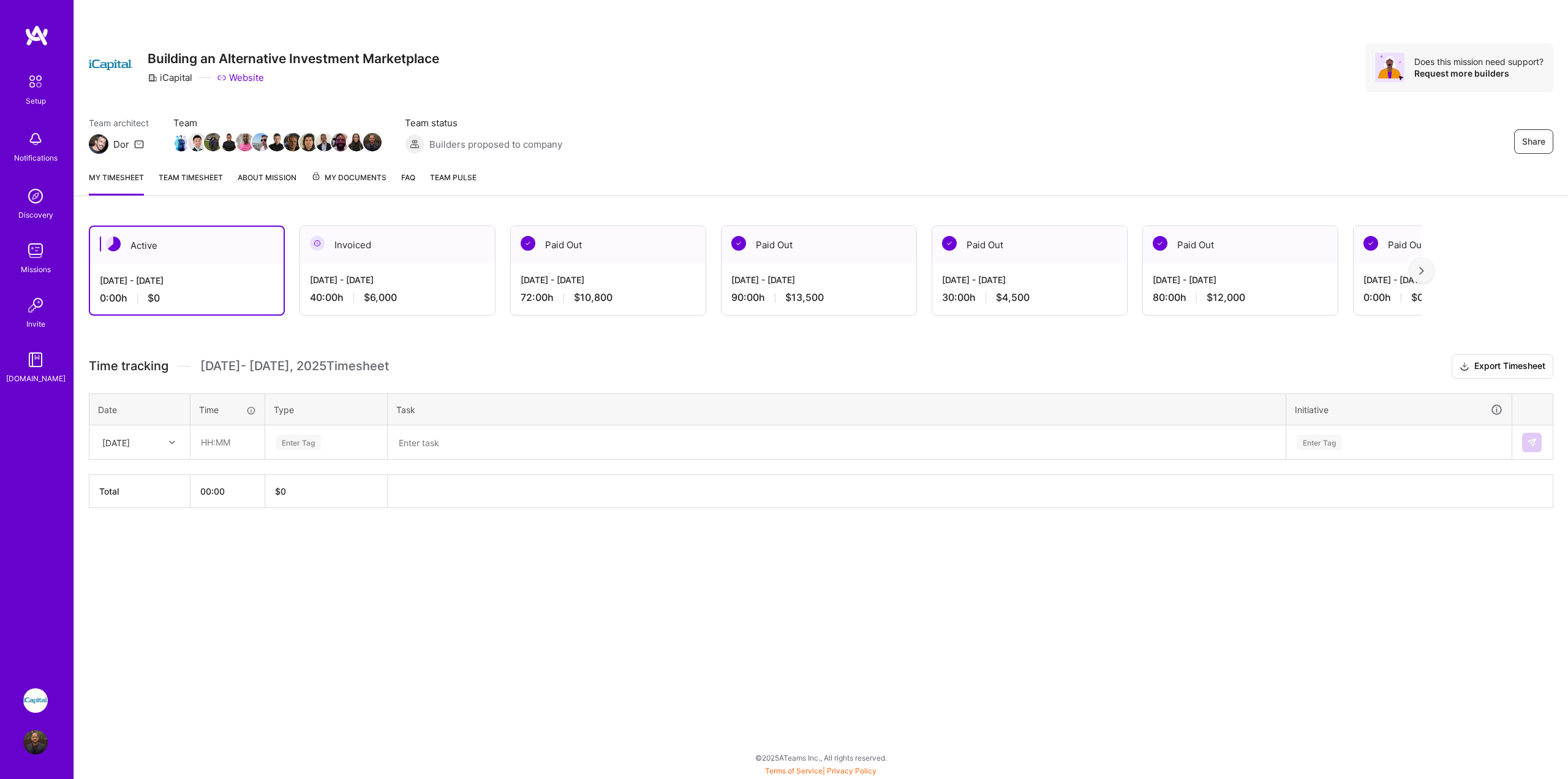
click at [107, 64] on img at bounding box center [111, 65] width 44 height 44
click at [40, 101] on div "Setup" at bounding box center [35, 100] width 20 height 13
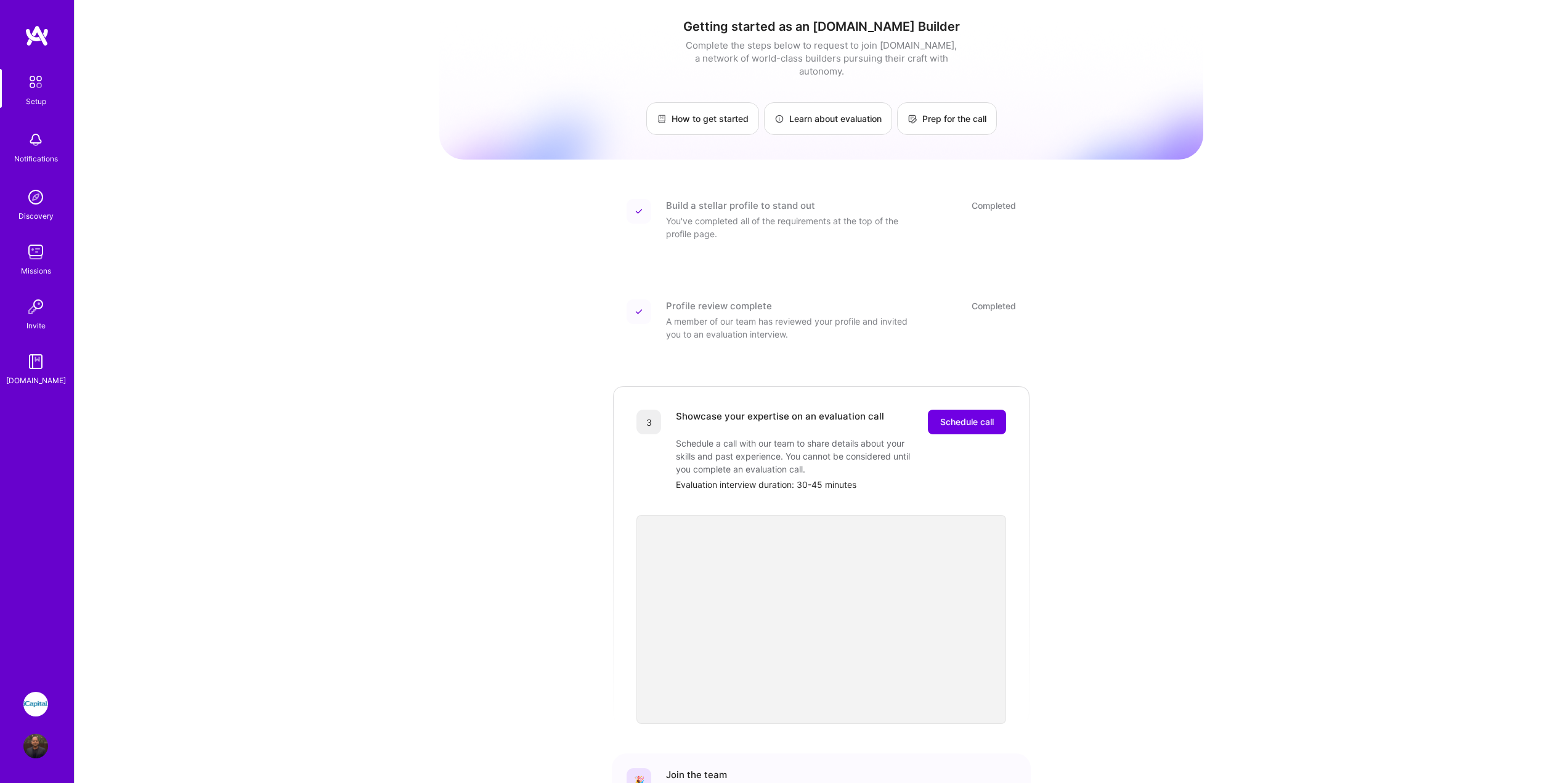
click at [41, 712] on img at bounding box center [36, 704] width 25 height 25
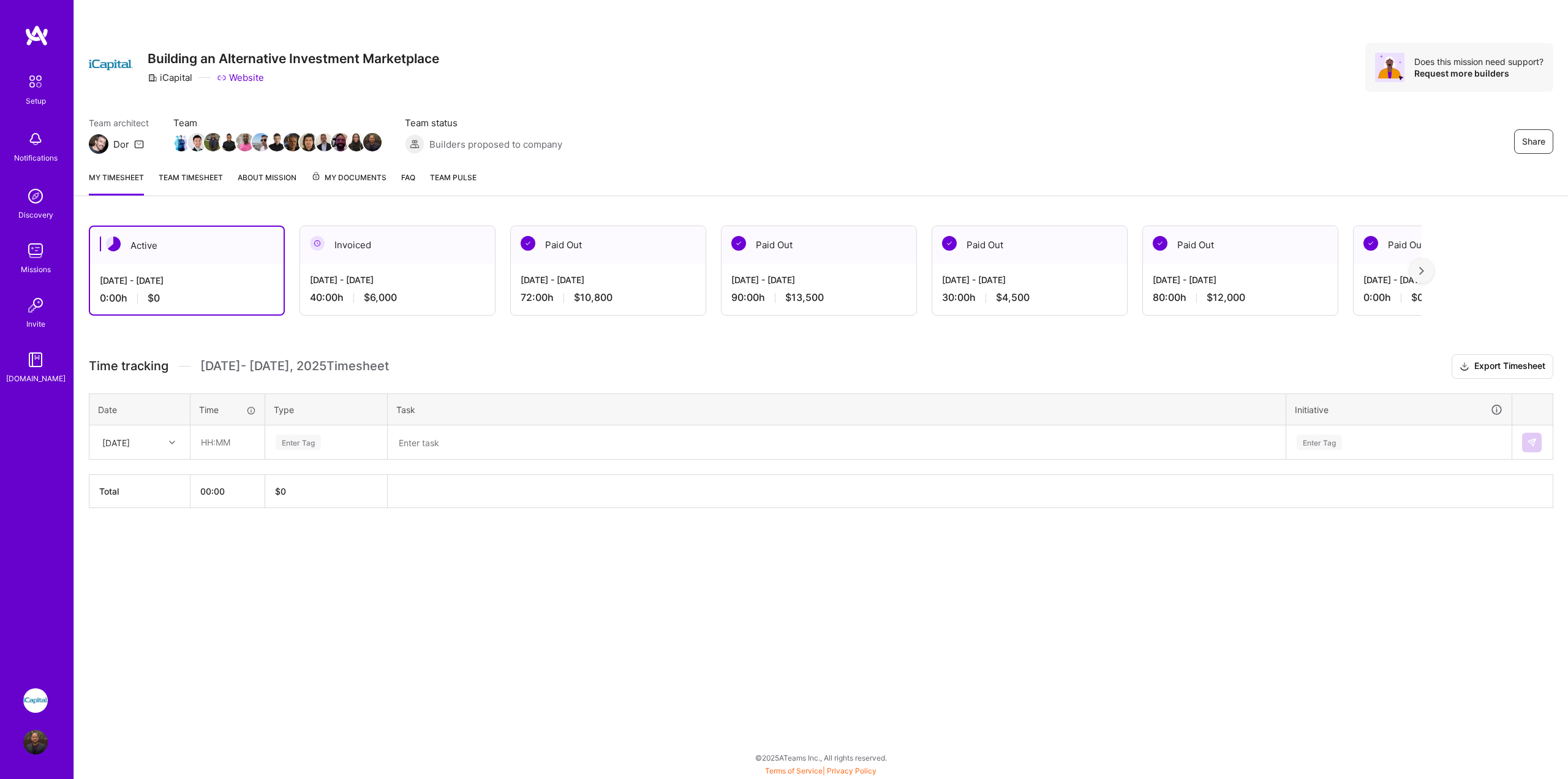
click at [204, 179] on link "Team timesheet" at bounding box center [191, 183] width 65 height 25
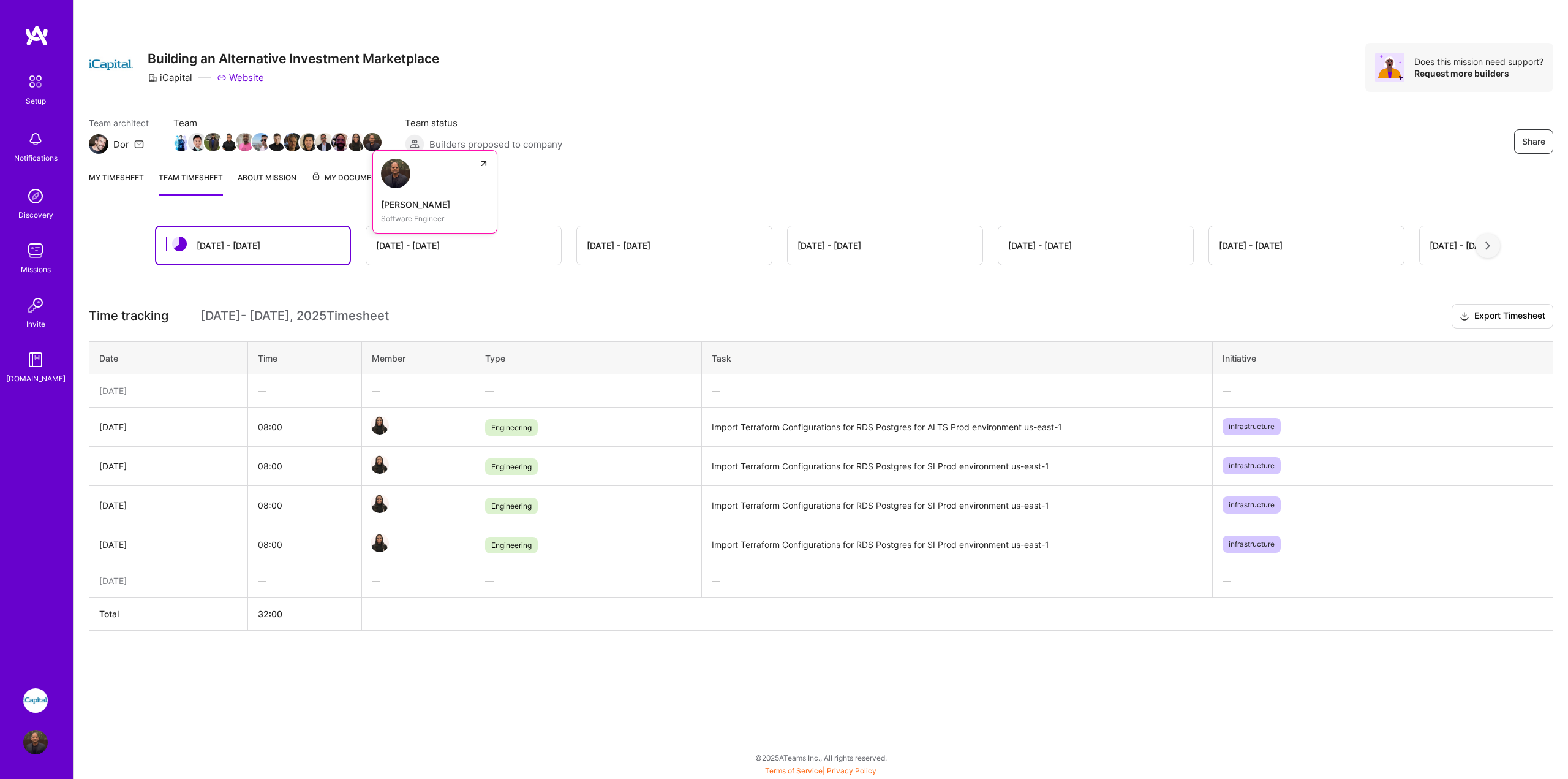
click at [376, 149] on img at bounding box center [372, 142] width 19 height 19
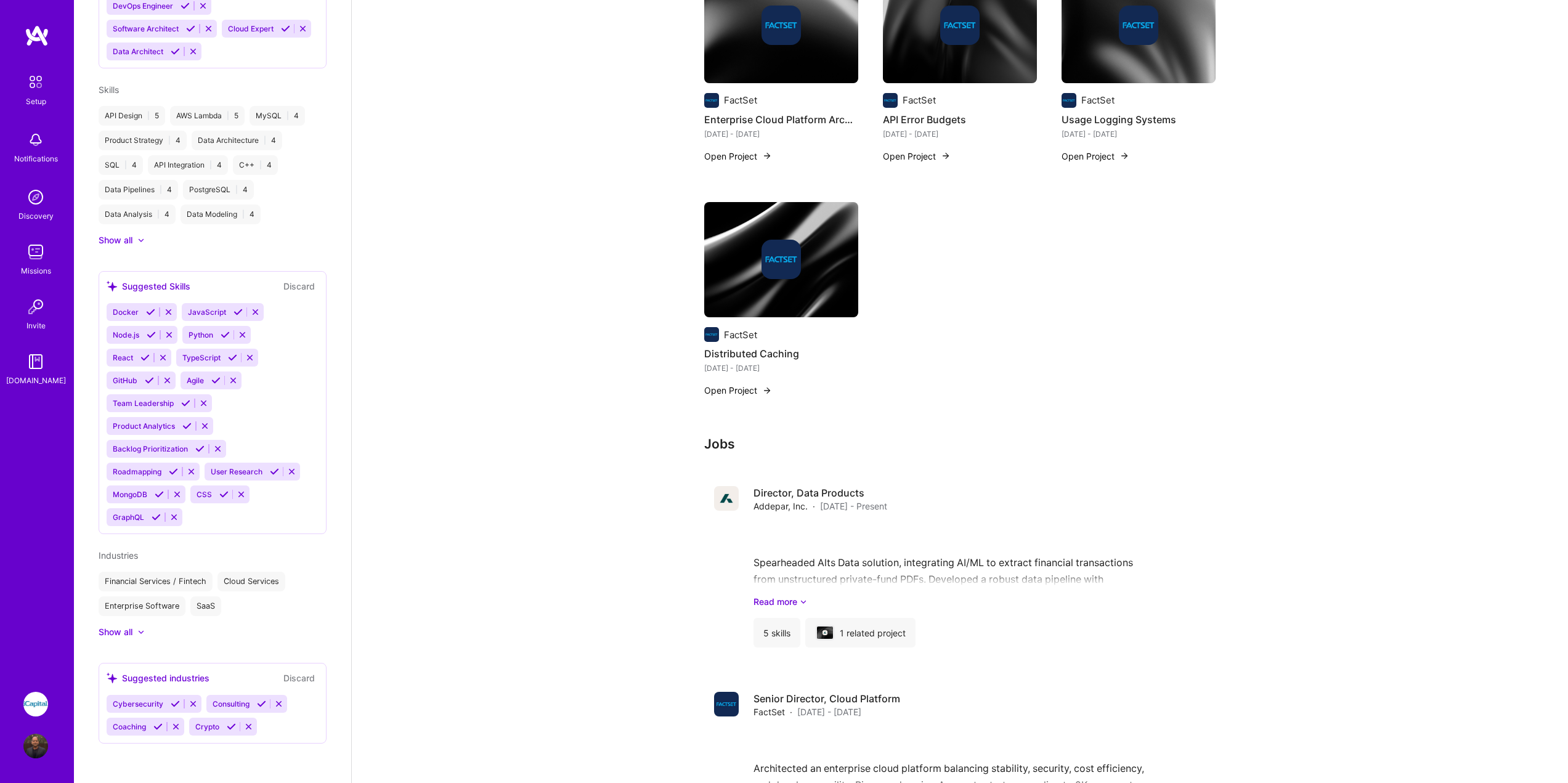
scroll to position [1294, 0]
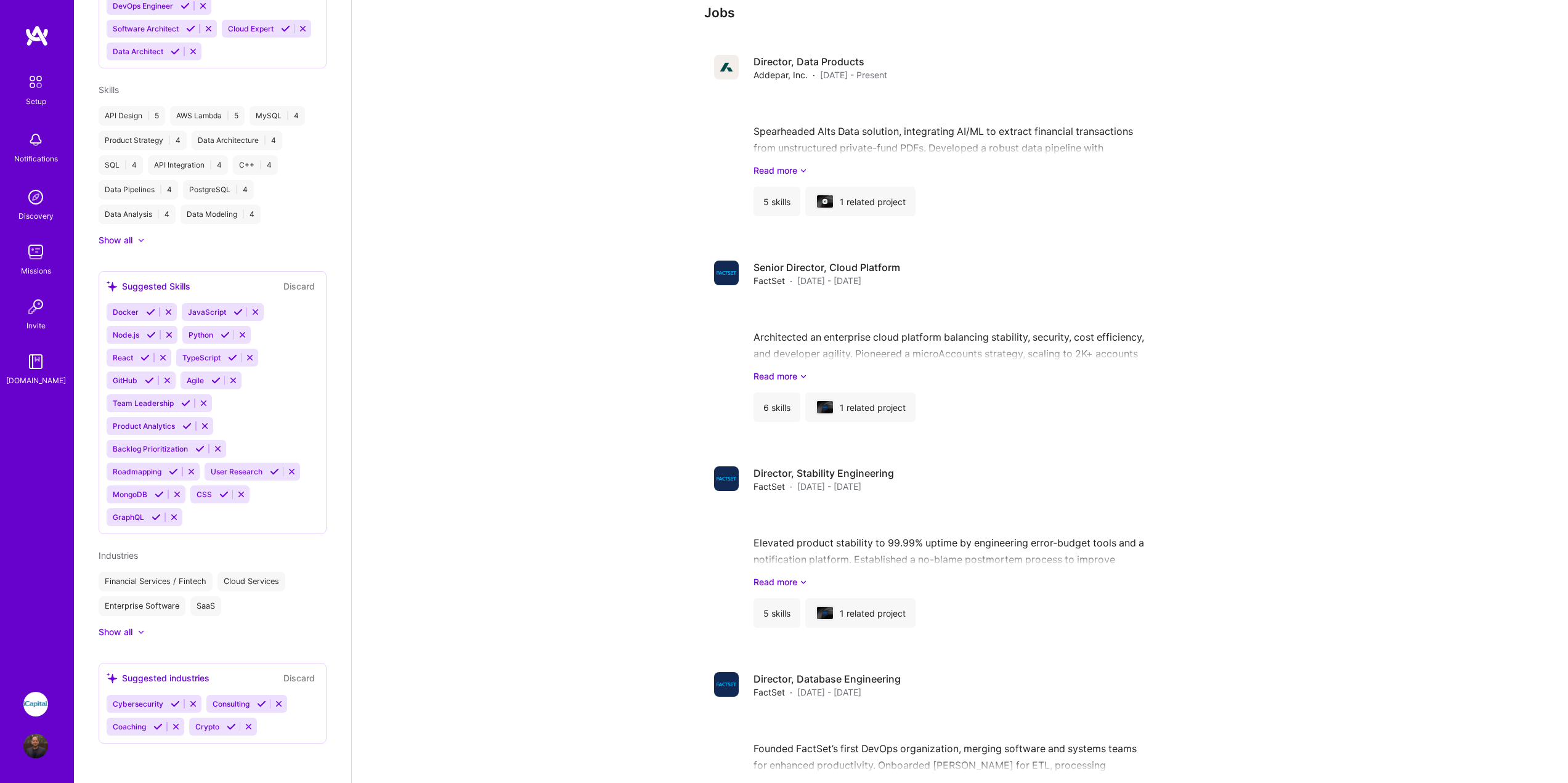
click at [40, 707] on img at bounding box center [36, 704] width 25 height 25
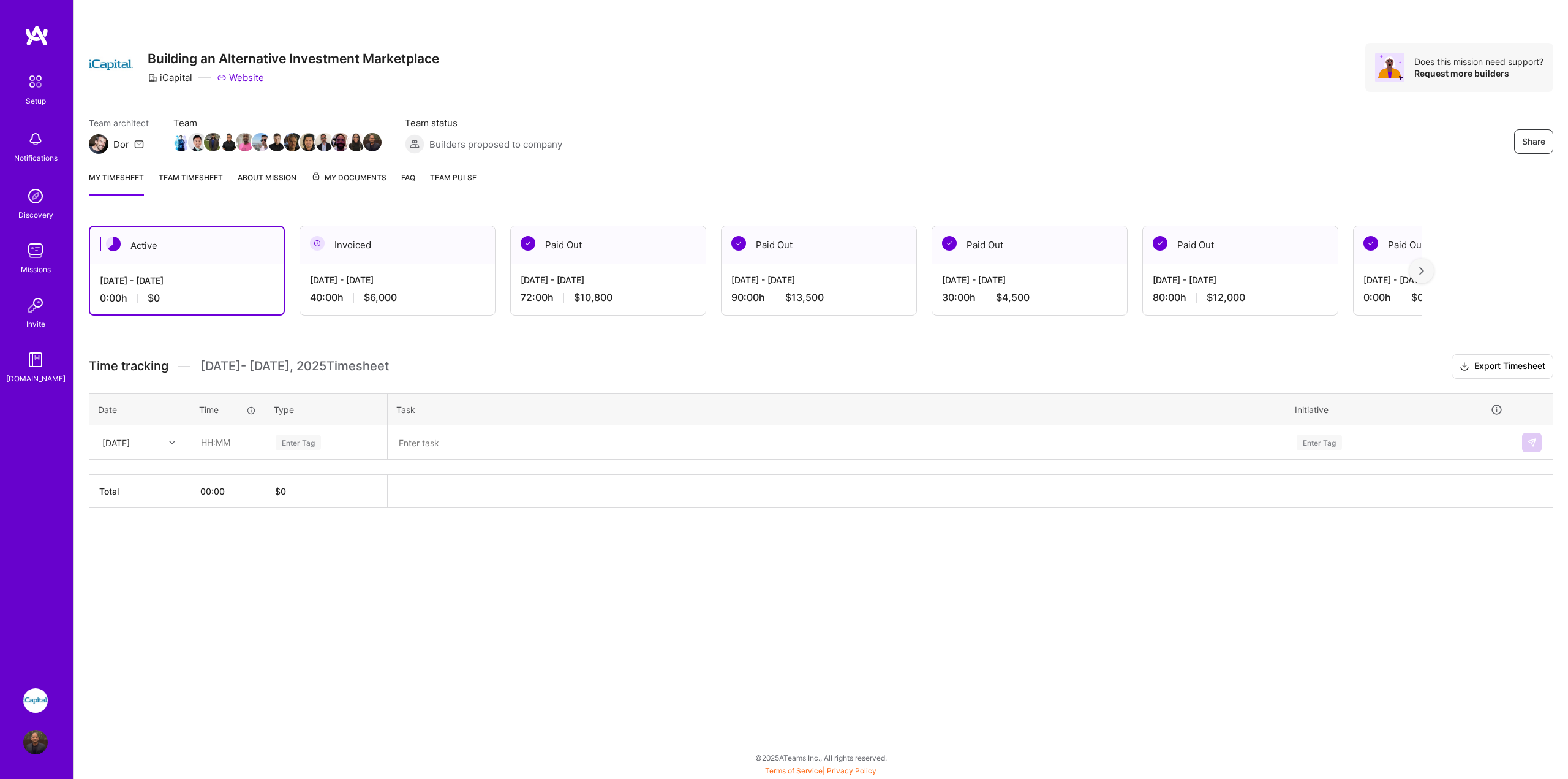
click at [186, 179] on link "Team timesheet" at bounding box center [191, 183] width 65 height 25
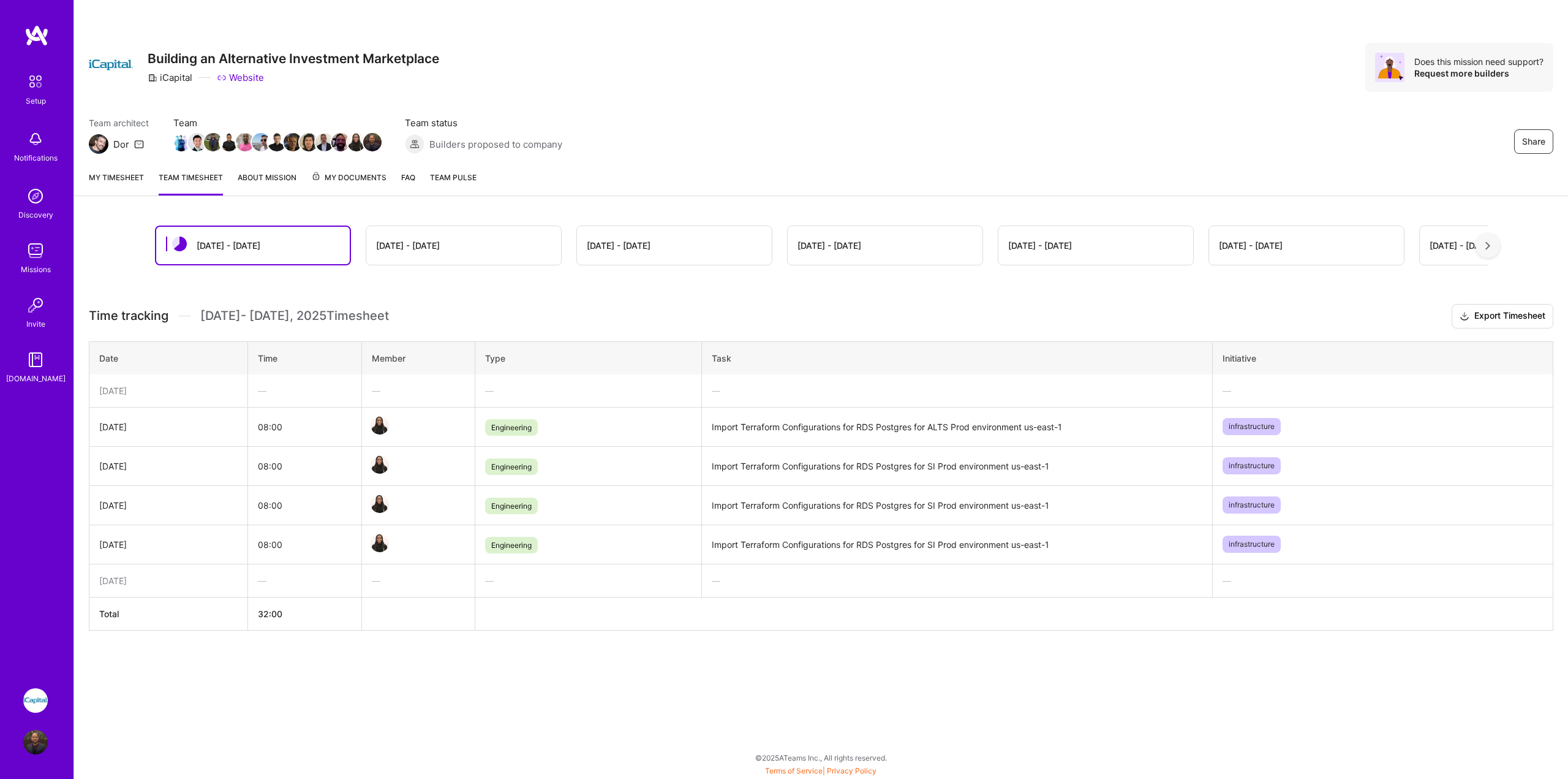
click at [242, 177] on link "About Mission" at bounding box center [267, 183] width 59 height 25
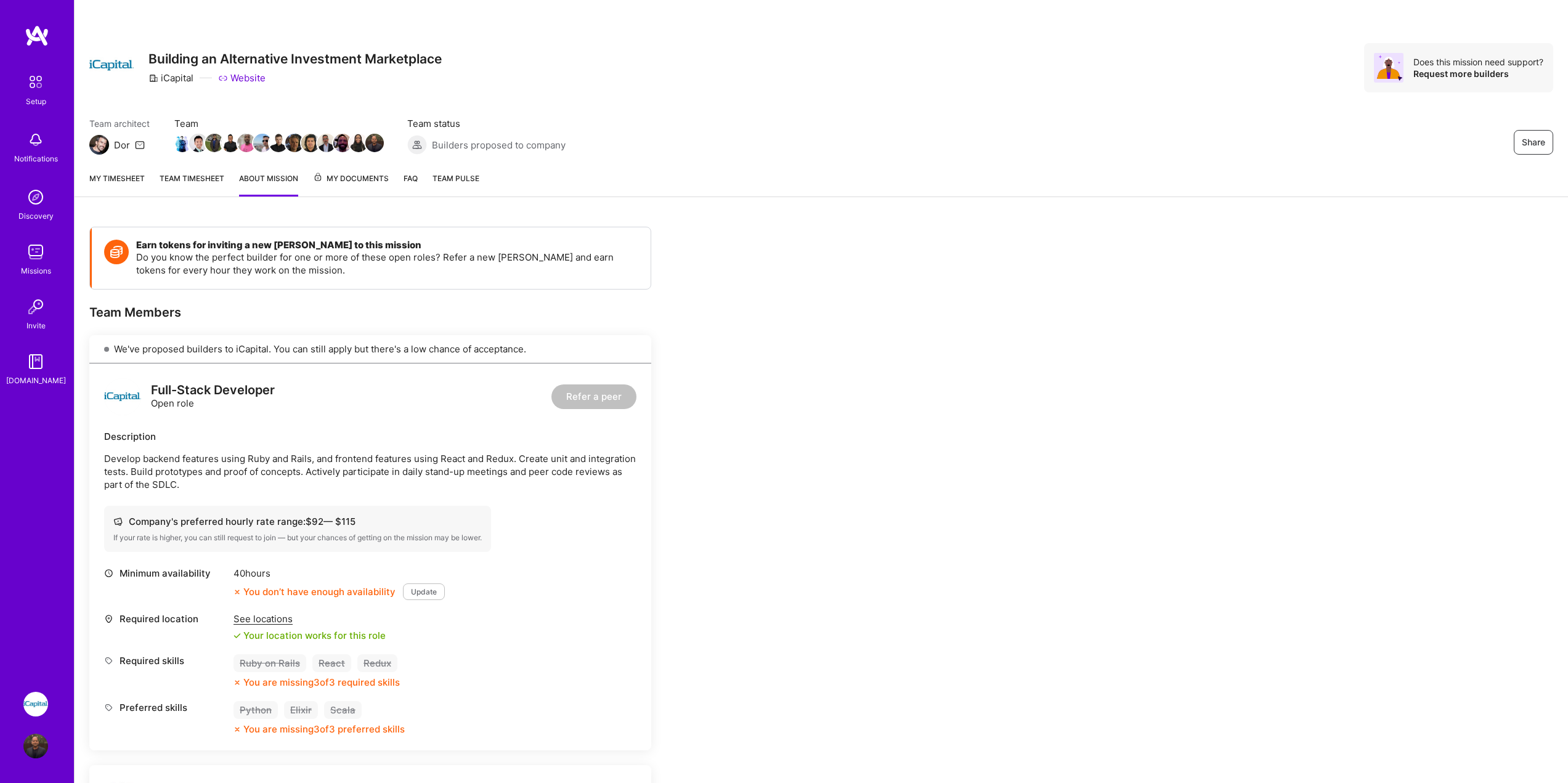
click at [355, 179] on span "My Documents" at bounding box center [351, 179] width 76 height 14
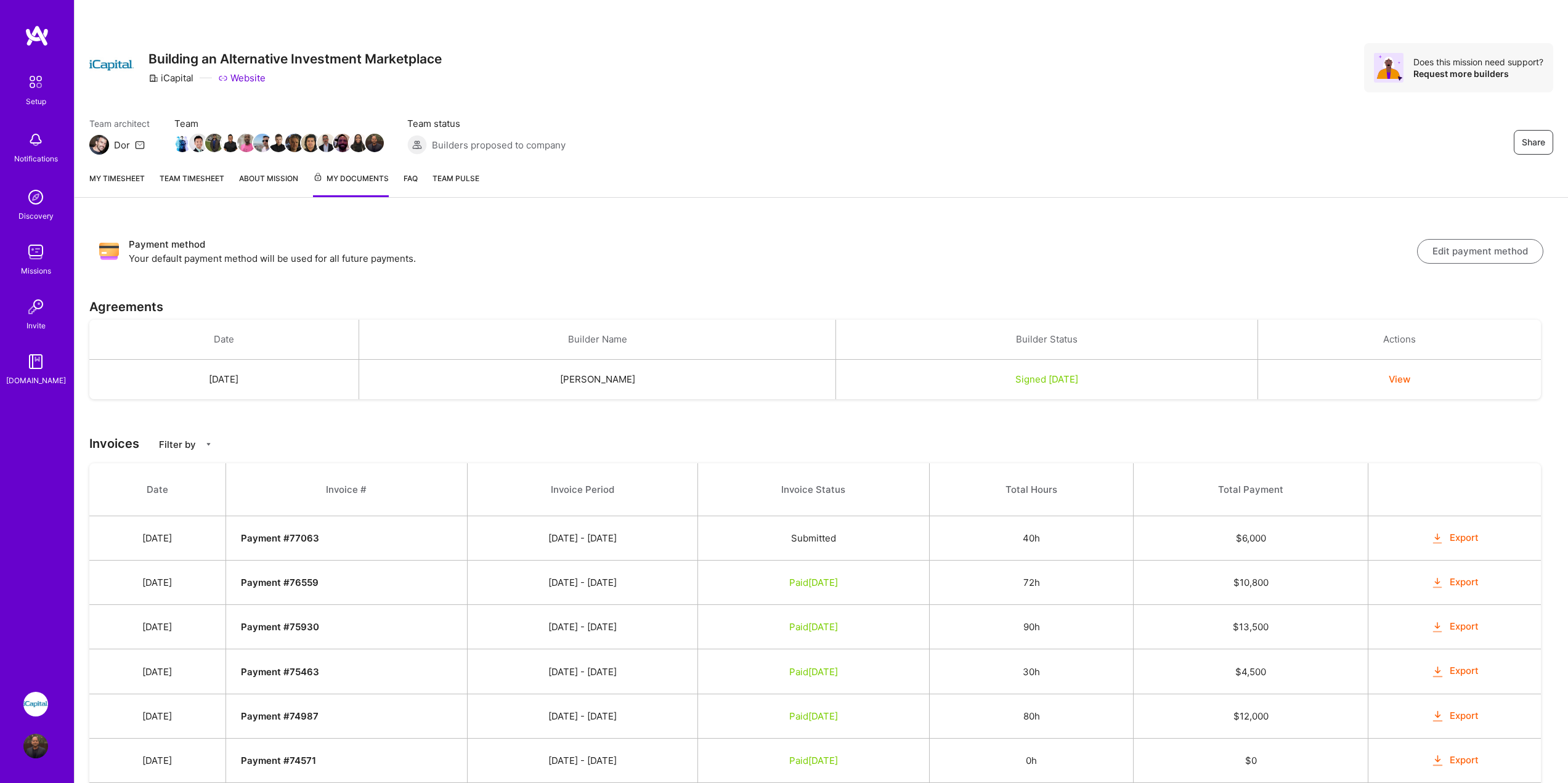
click at [397, 177] on div "My timesheet Team timesheet About Mission My Documents FAQ Team Pulse" at bounding box center [821, 180] width 1493 height 36
click at [456, 179] on span "Team Pulse" at bounding box center [456, 178] width 47 height 9
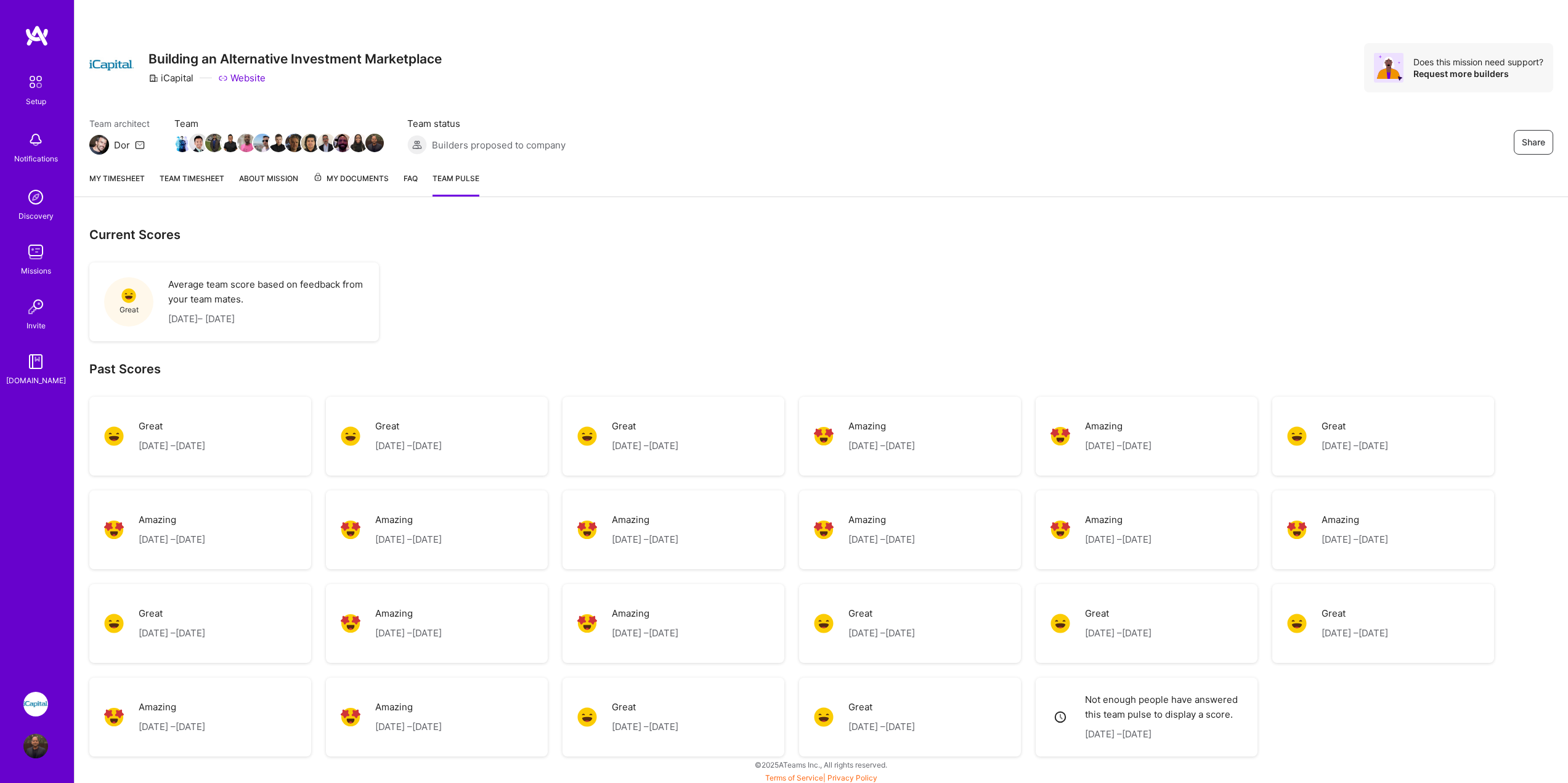
click at [113, 188] on link "My timesheet" at bounding box center [117, 184] width 55 height 25
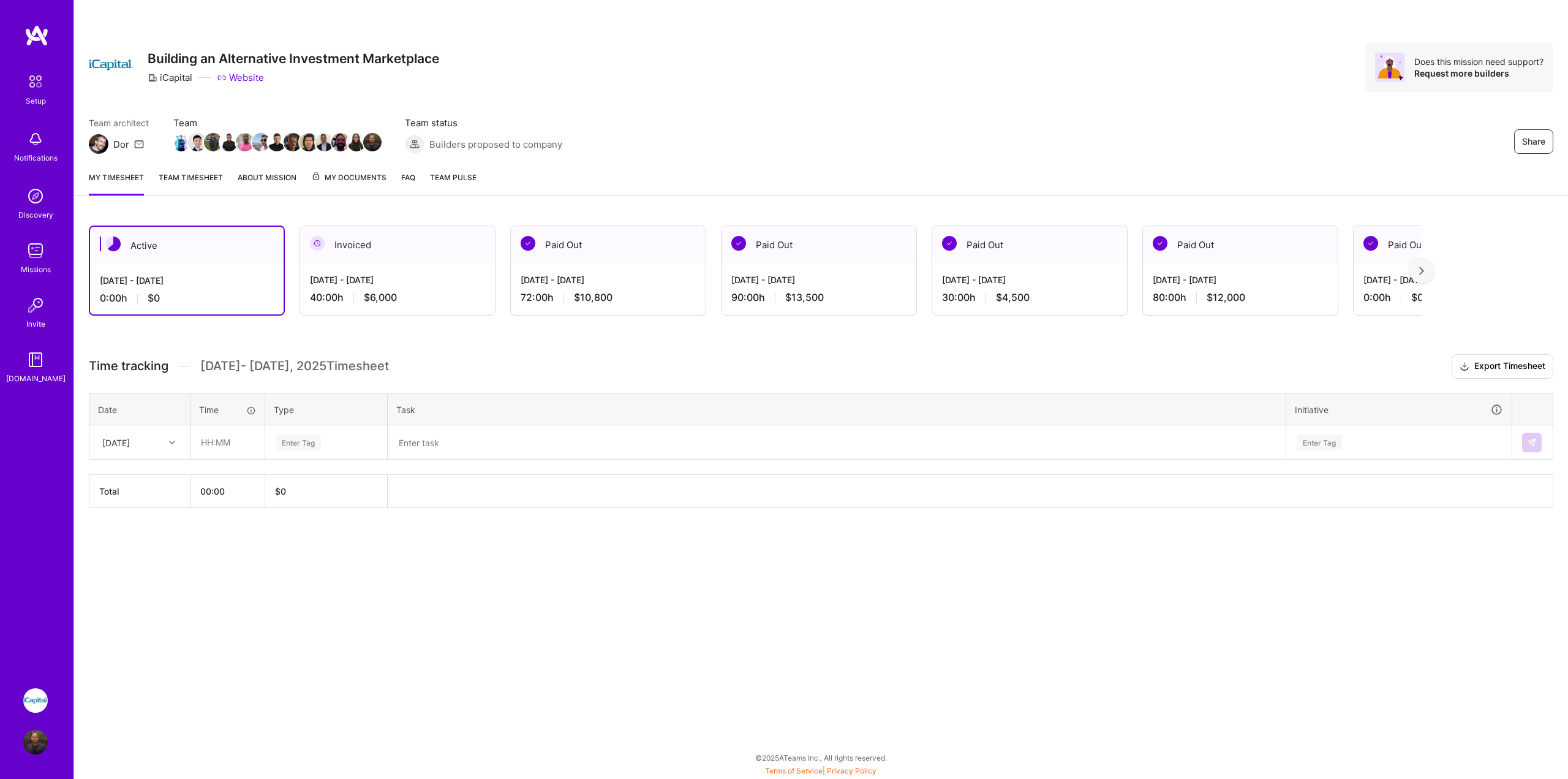
click at [111, 240] on img at bounding box center [113, 243] width 14 height 14
click at [161, 438] on div "[DATE]" at bounding box center [130, 442] width 68 height 20
click at [163, 436] on div "[DATE]" at bounding box center [130, 442] width 68 height 20
click at [33, 701] on img at bounding box center [36, 701] width 25 height 25
click at [340, 183] on span "My Documents" at bounding box center [349, 178] width 76 height 14
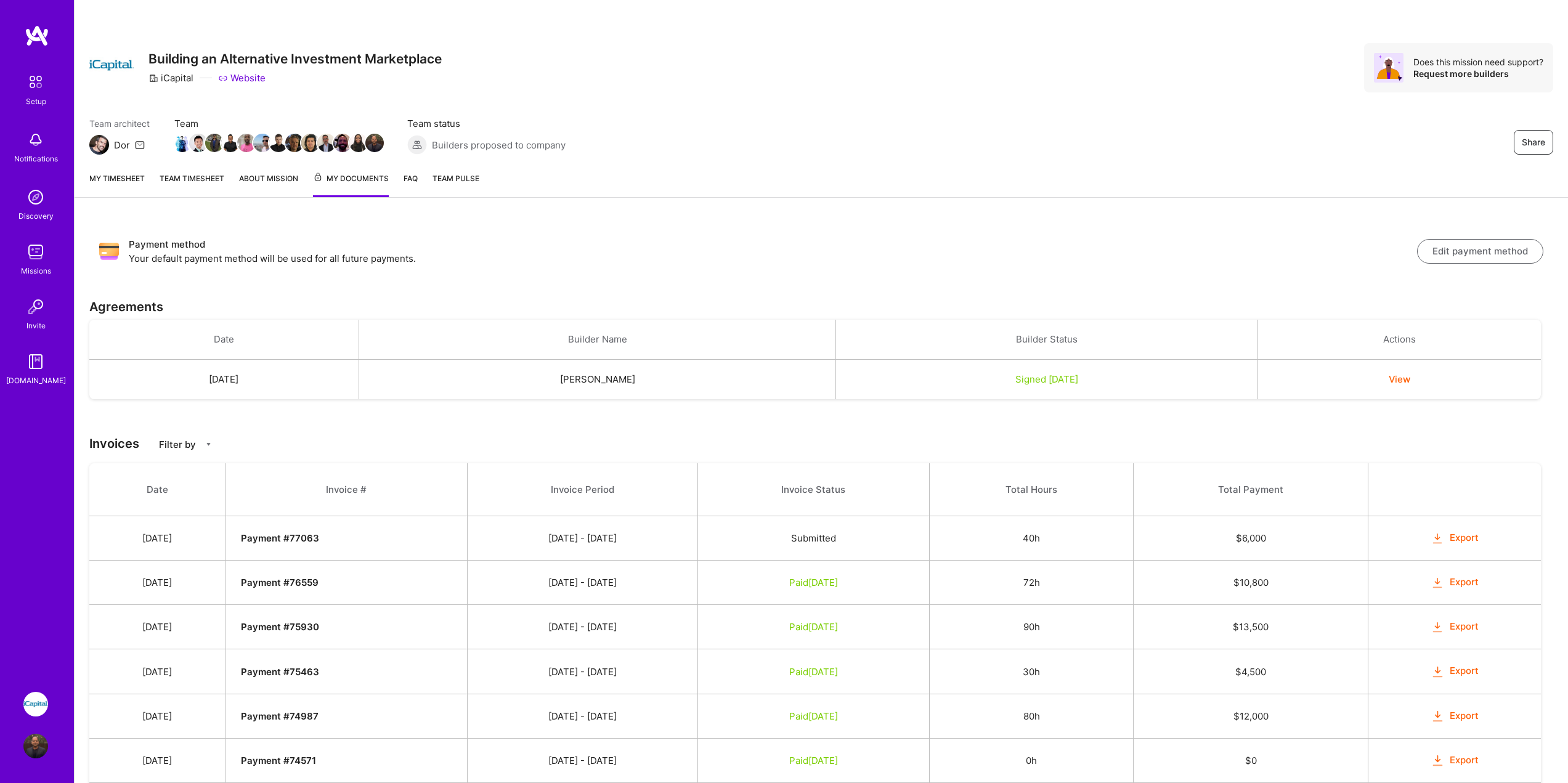
click at [417, 184] on link "FAQ" at bounding box center [410, 184] width 14 height 26
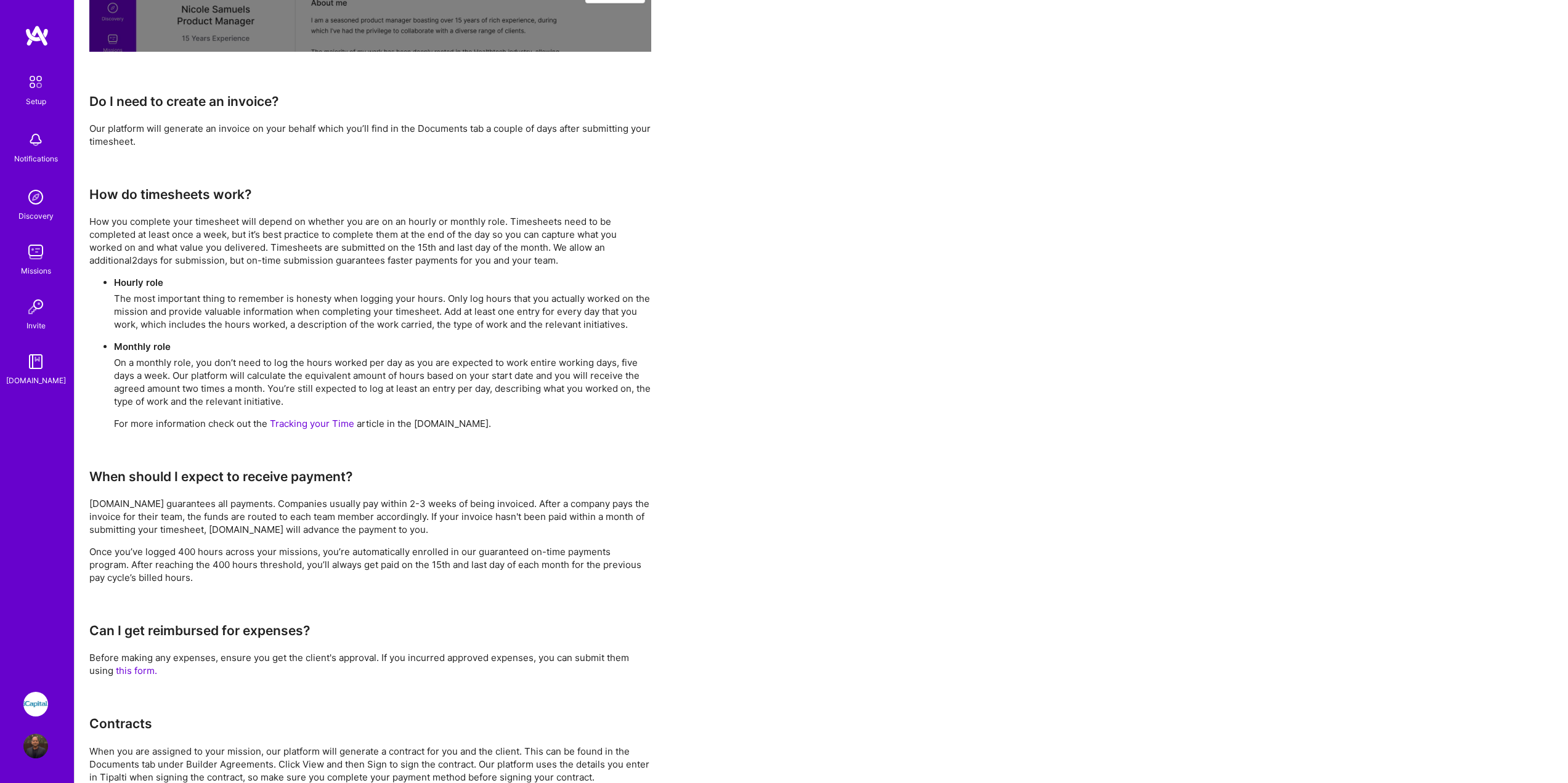
scroll to position [692, 0]
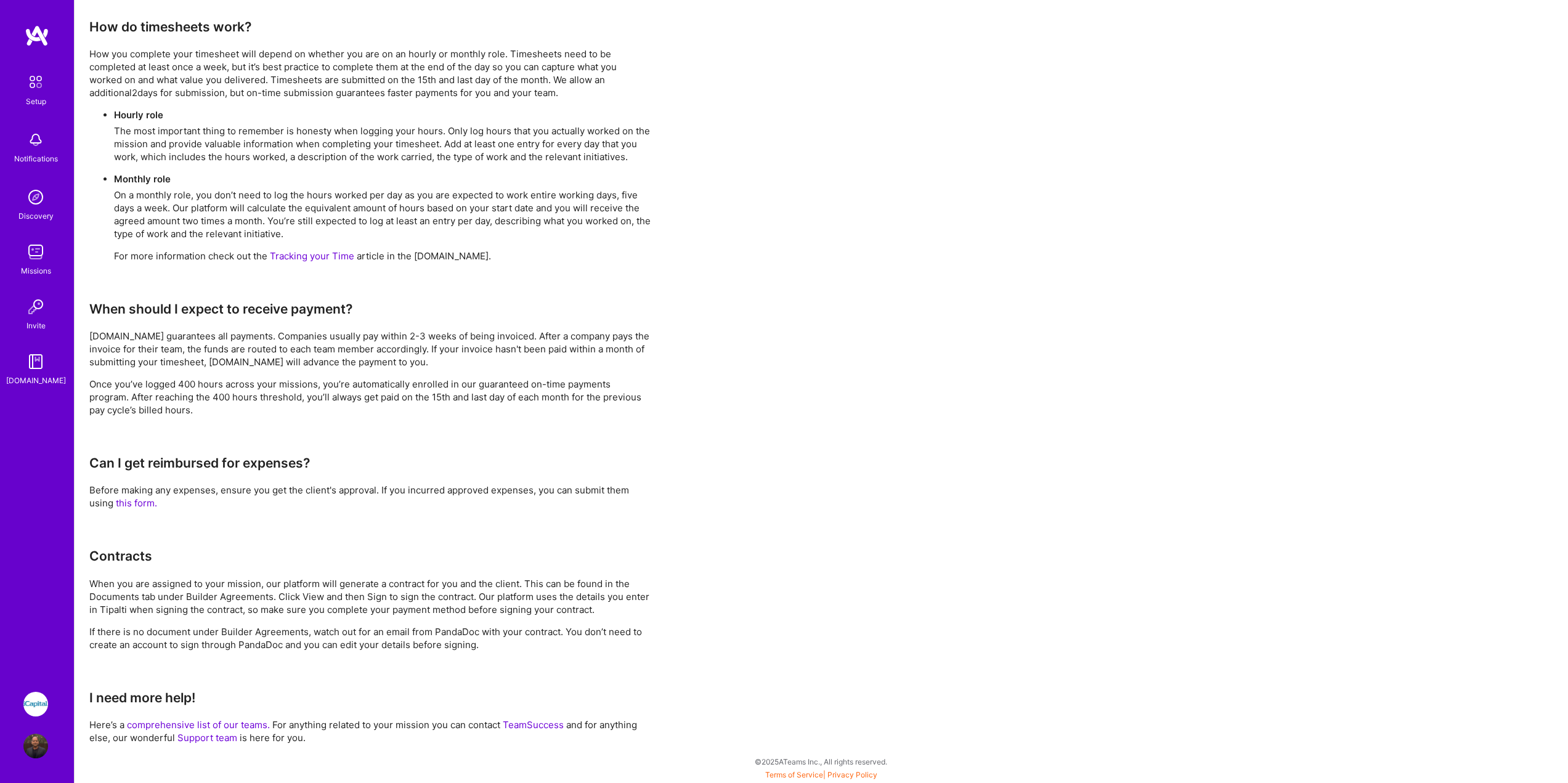
click at [235, 720] on link "comprehensive list of our teams." at bounding box center [198, 724] width 143 height 12
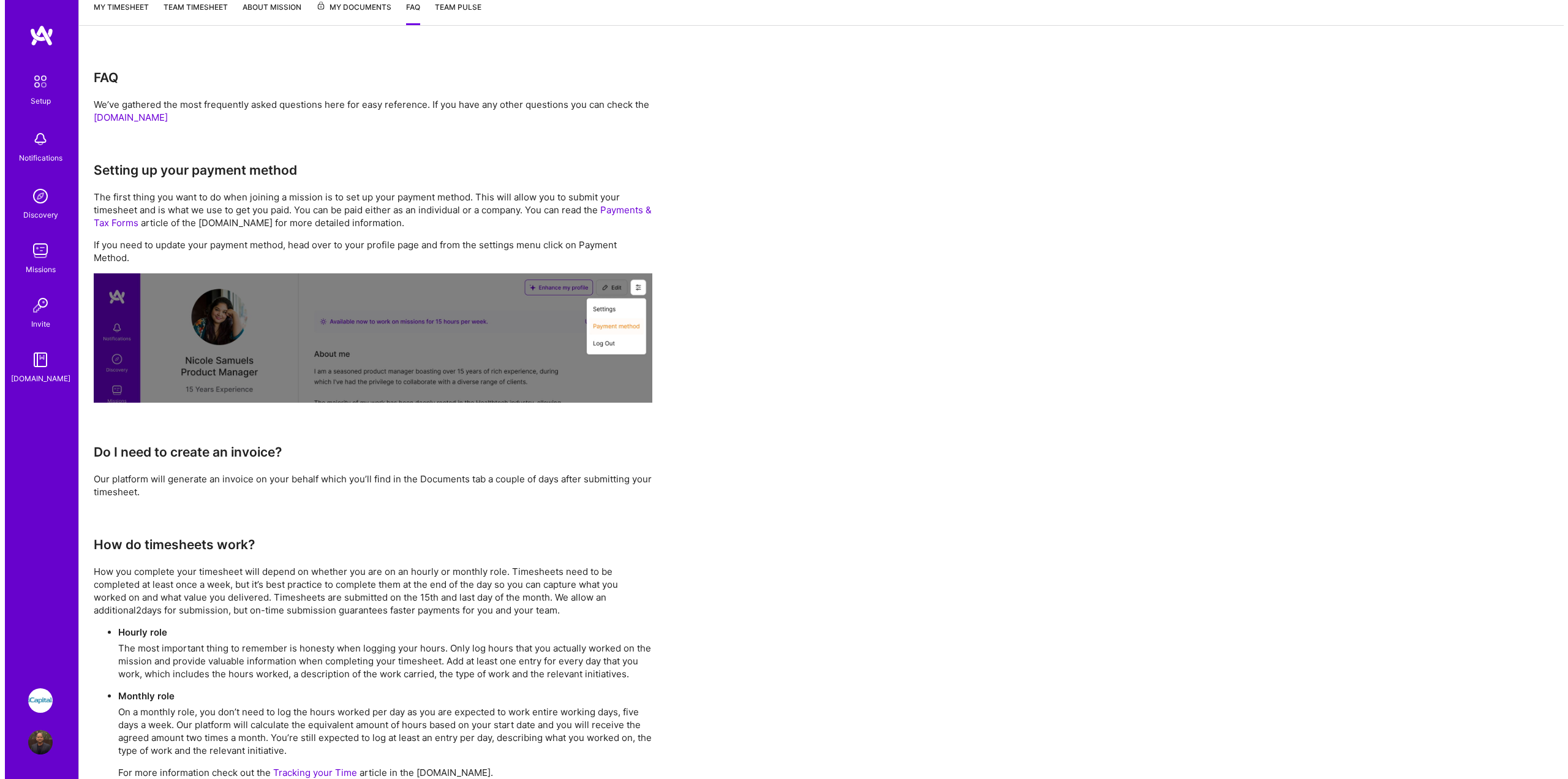
scroll to position [0, 0]
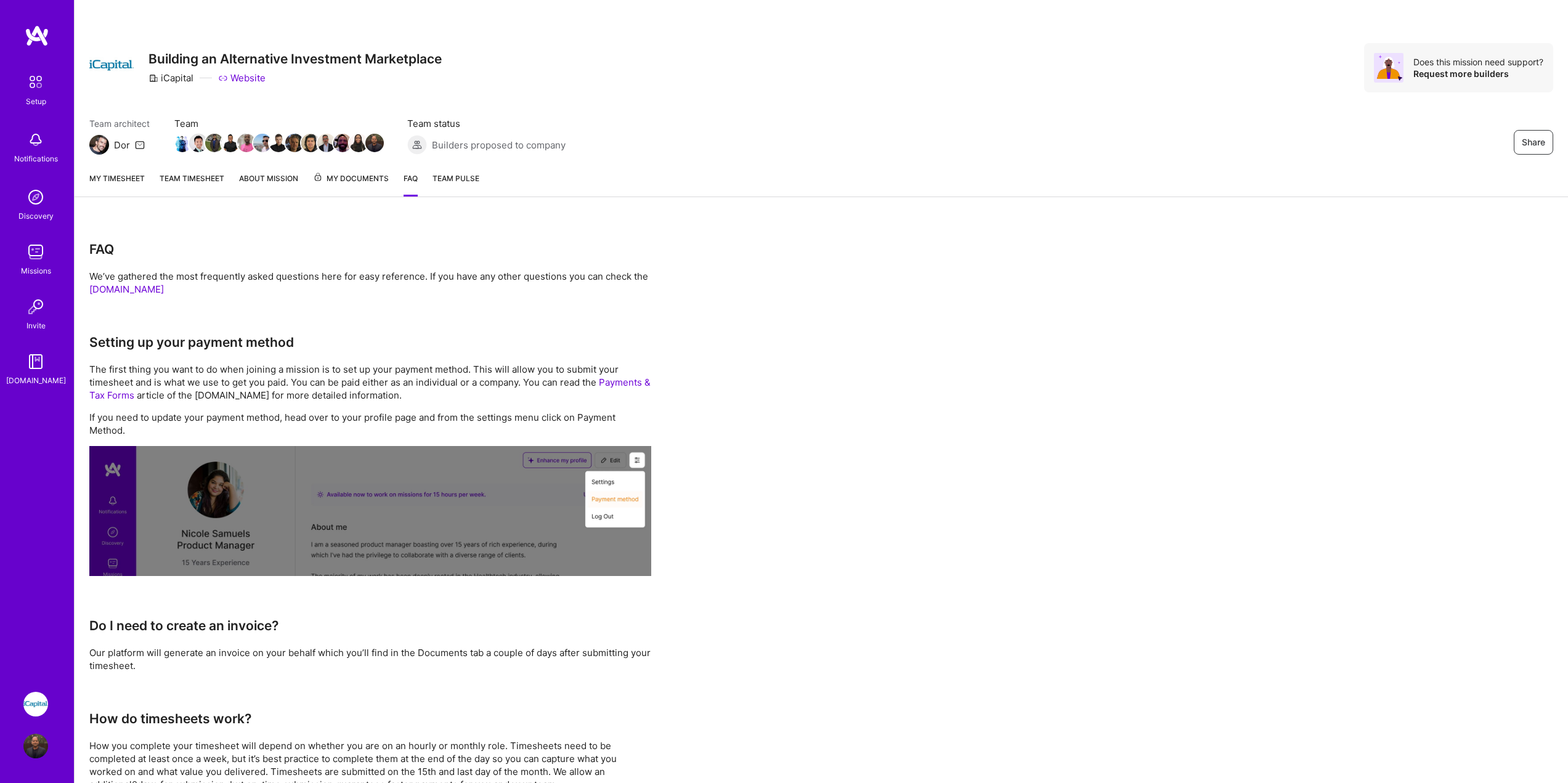
click at [126, 182] on link "My timesheet" at bounding box center [117, 184] width 55 height 25
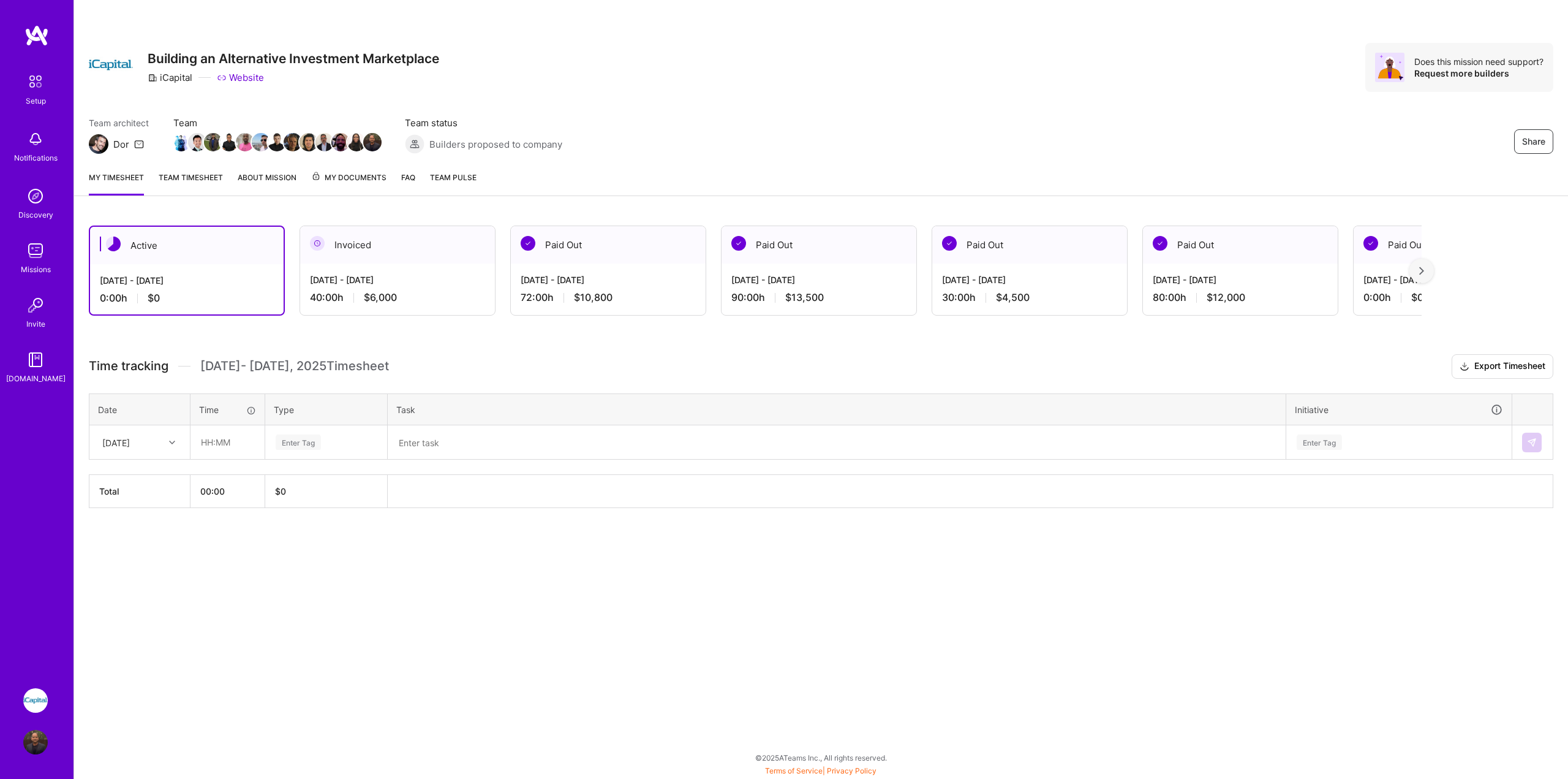
click at [175, 182] on link "Team timesheet" at bounding box center [191, 183] width 65 height 25
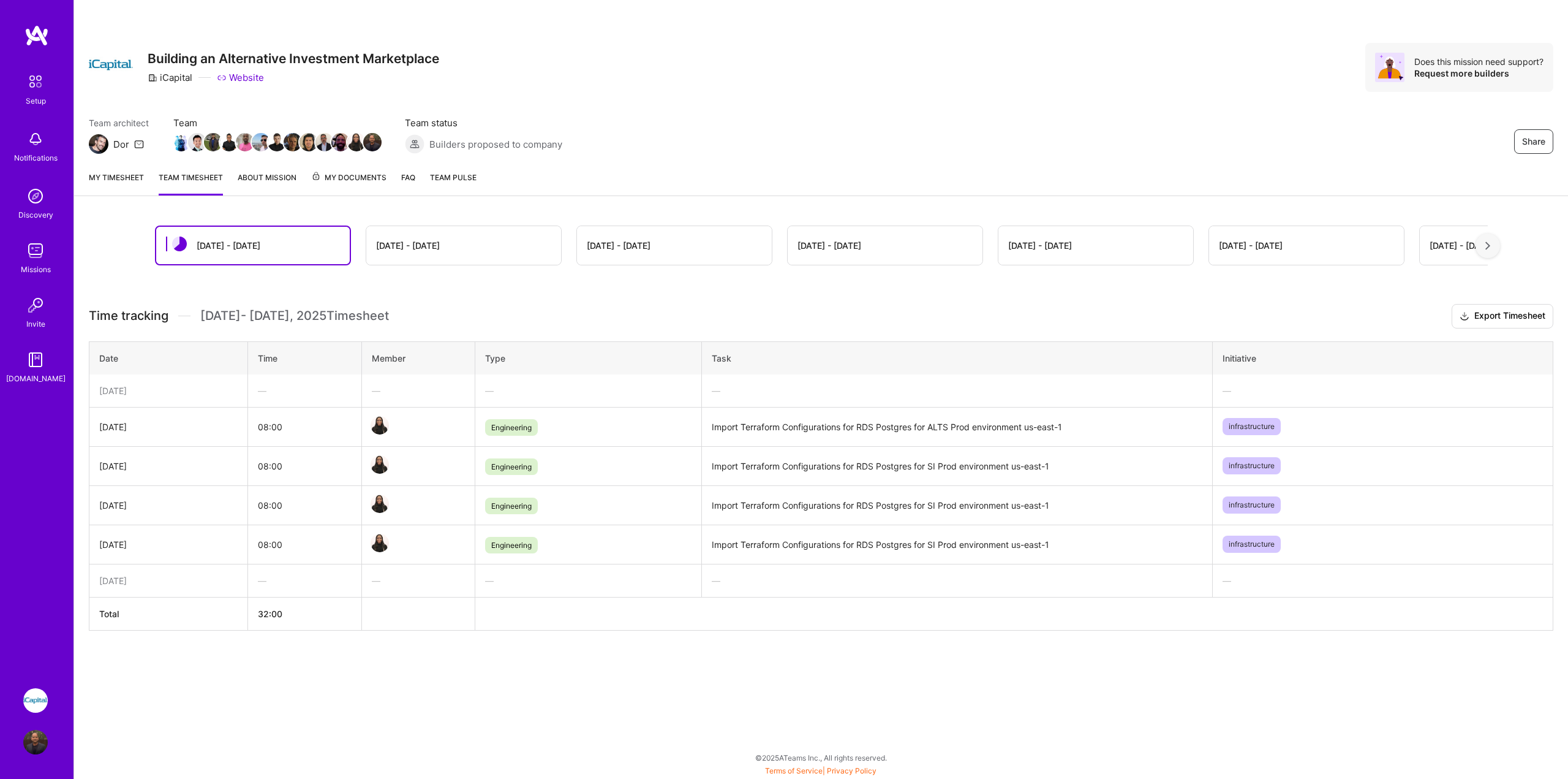
click at [22, 697] on link "iCapital: Building an Alternative Investment Marketplace" at bounding box center [35, 701] width 31 height 25
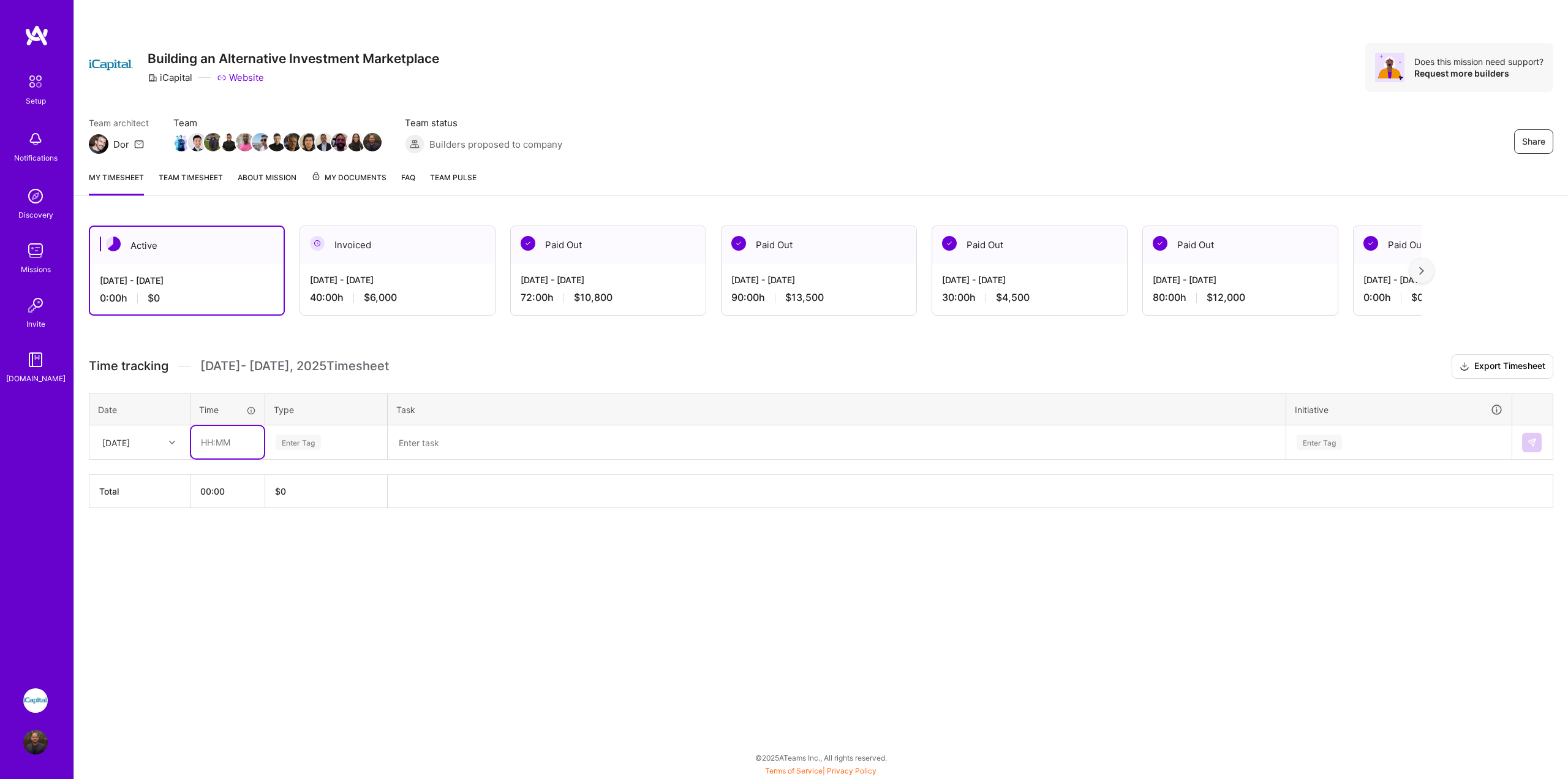
click at [218, 435] on input "text" at bounding box center [227, 442] width 73 height 32
click at [432, 587] on div "Share Building an Alternative Investment Marketplace iCapital Website Does this…" at bounding box center [820, 390] width 1495 height 779
click at [310, 453] on div "Enter Tag" at bounding box center [326, 442] width 121 height 32
click at [555, 537] on div "Active [DATE] - [DATE] 0:00 h $0 Invoiced [DATE] - [DATE] 40:00 h $6,000 Paid O…" at bounding box center [821, 390] width 1494 height 357
